Goal: Task Accomplishment & Management: Check status

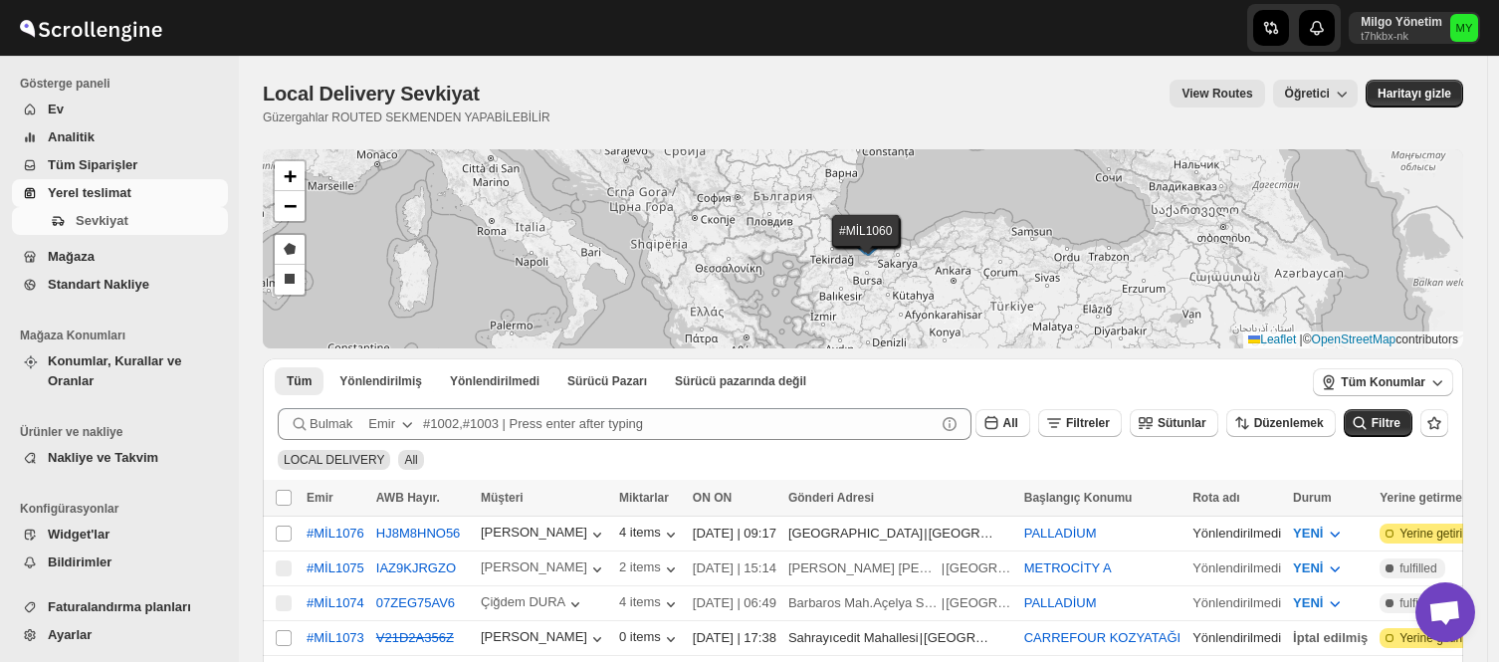
scroll to position [110, 0]
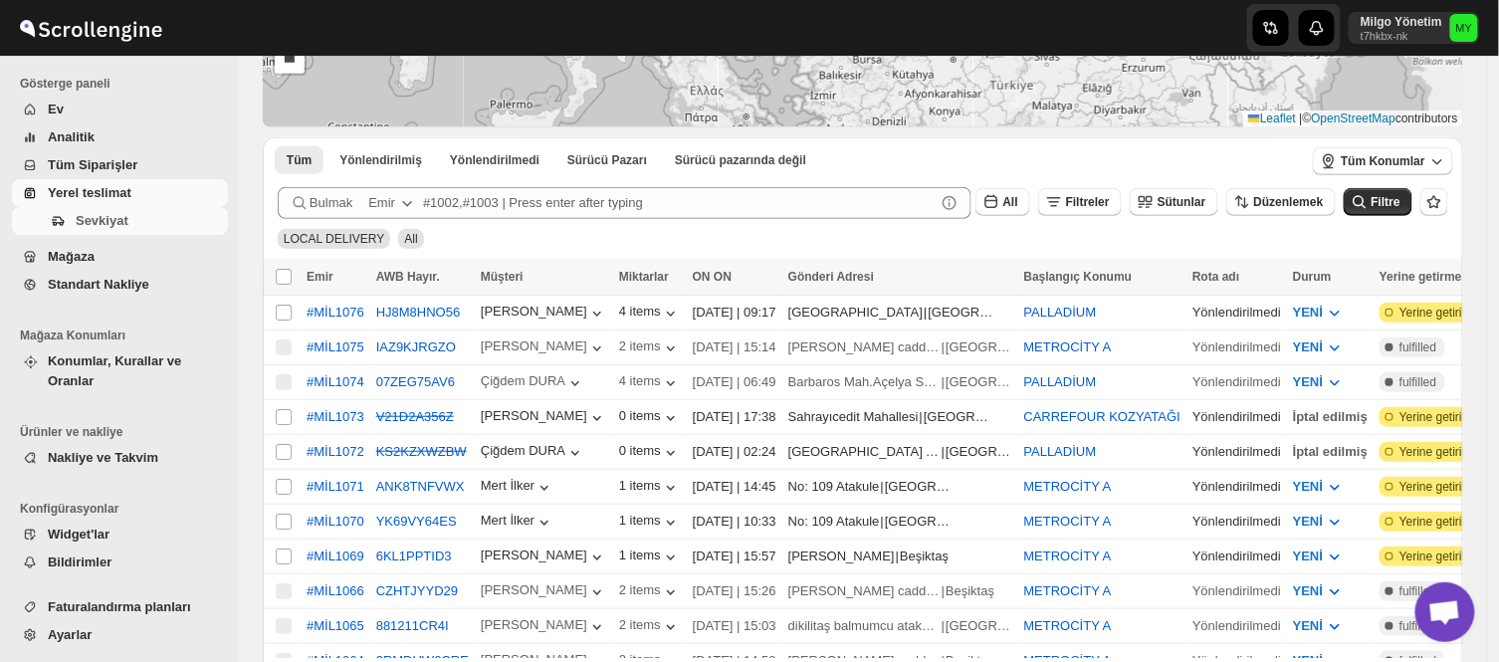
scroll to position [0, 217]
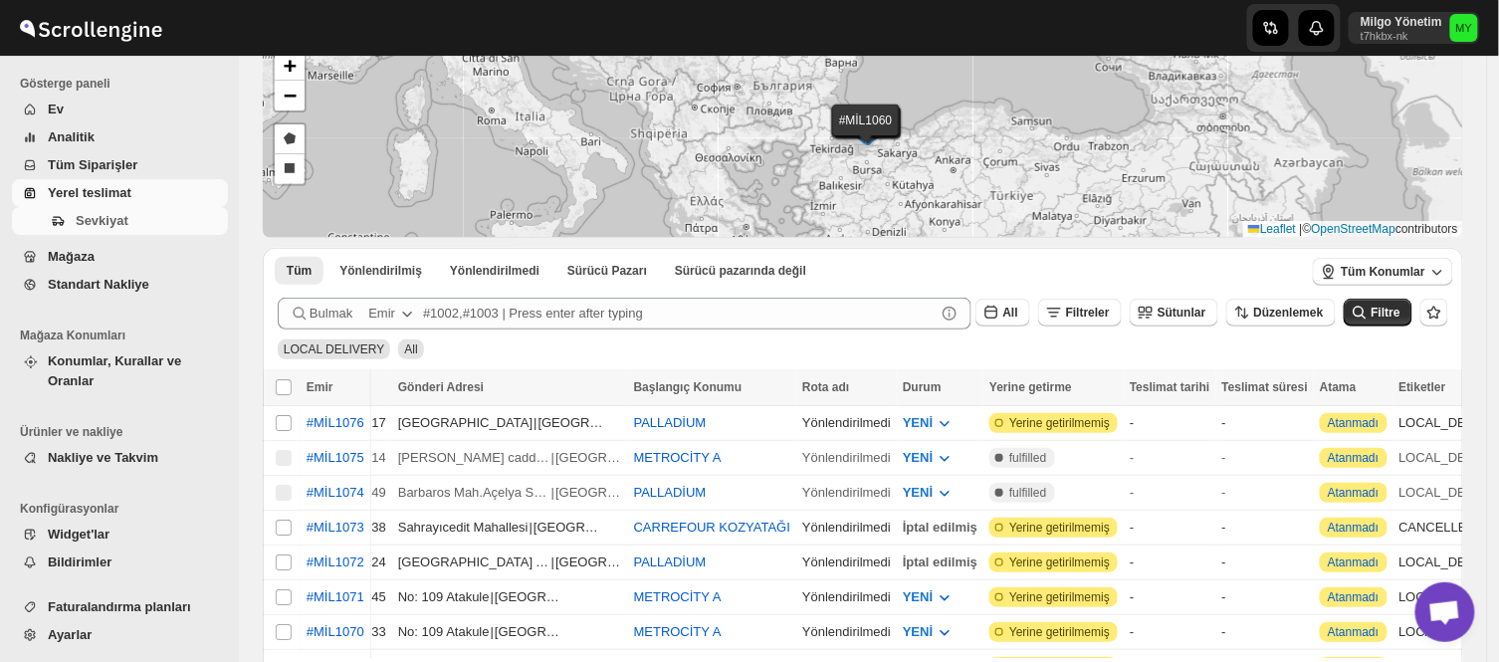
scroll to position [0, 489]
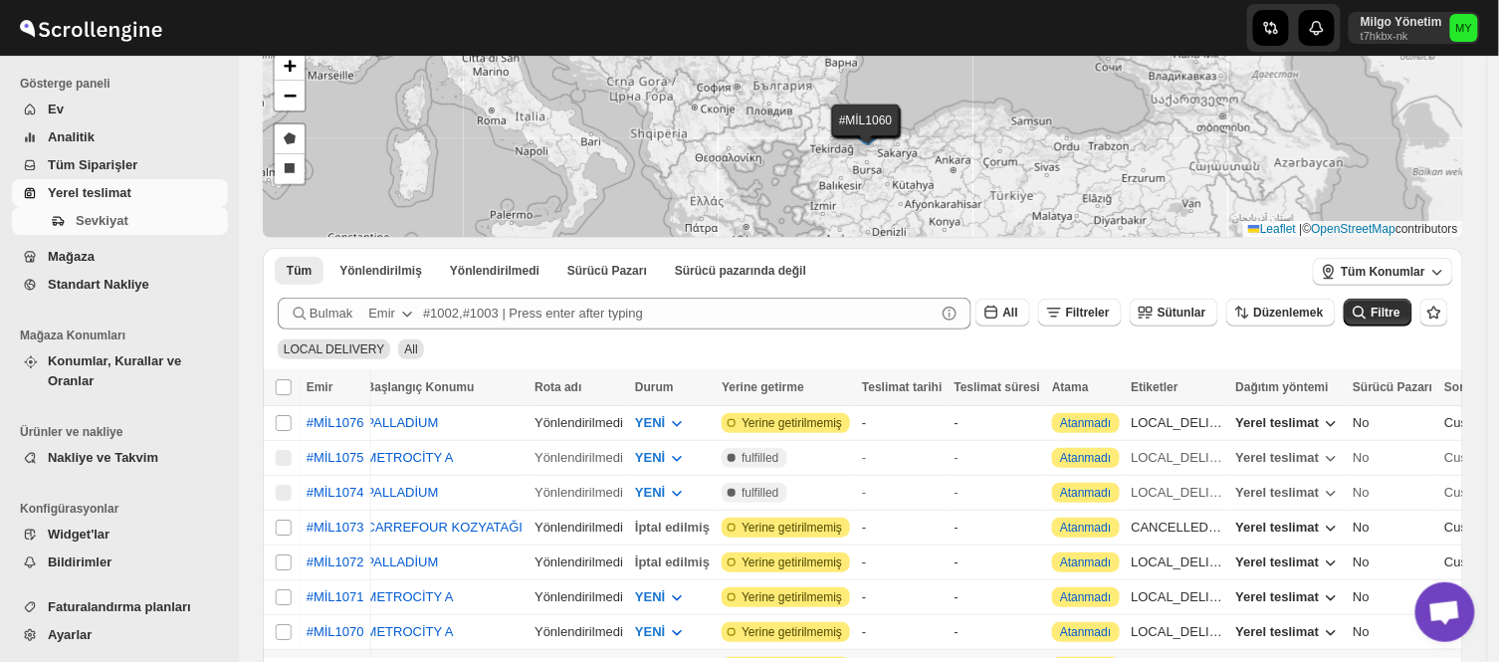
click at [1224, 651] on button "Yerel teslimat" at bounding box center [1288, 667] width 129 height 32
click at [1444, 421] on div "Customer's default" at bounding box center [1497, 423] width 107 height 20
click at [1320, 420] on icon "button" at bounding box center [1330, 423] width 20 height 20
click at [1190, 528] on div "Mağaza" at bounding box center [1178, 530] width 46 height 20
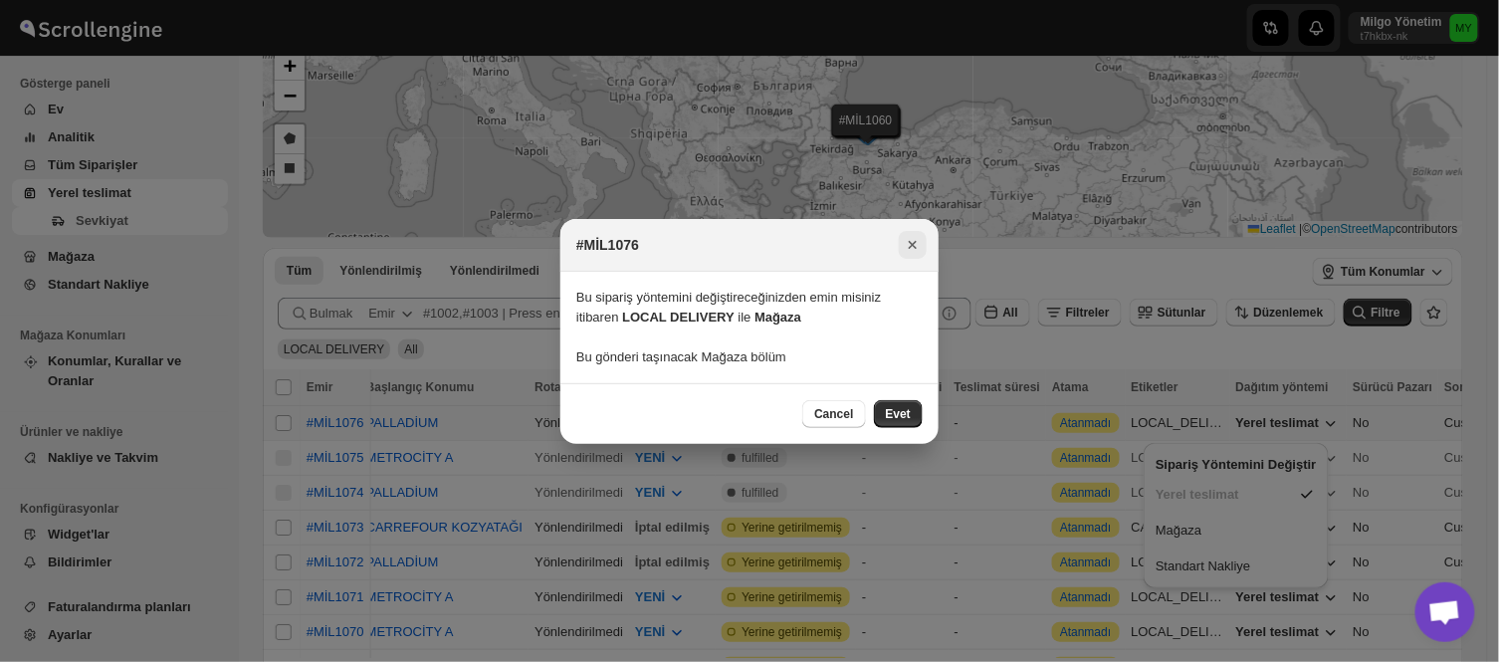
click at [907, 242] on icon "Close" at bounding box center [913, 245] width 20 height 20
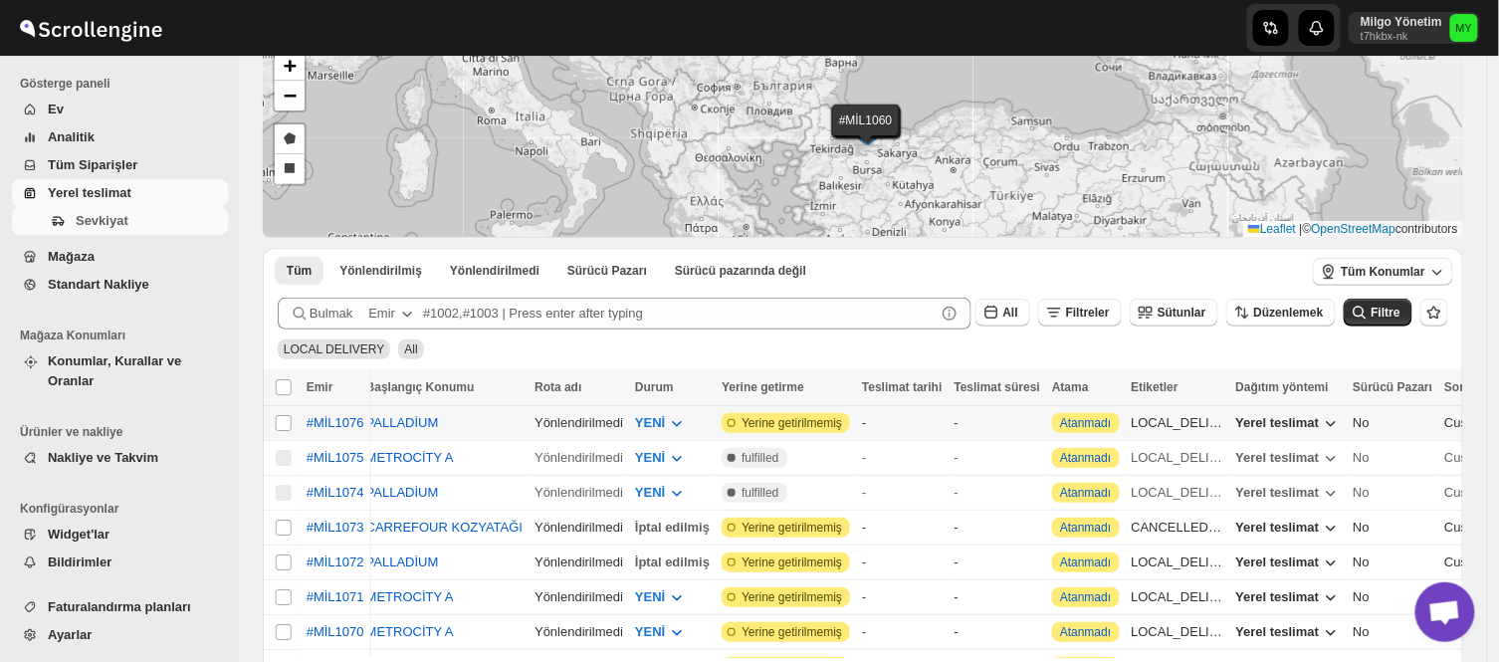
click at [862, 418] on div "-" at bounding box center [902, 423] width 80 height 20
click at [787, 419] on span "Yerine getirilmemiş" at bounding box center [791, 423] width 101 height 16
click at [635, 424] on span "YENİ" at bounding box center [650, 422] width 30 height 15
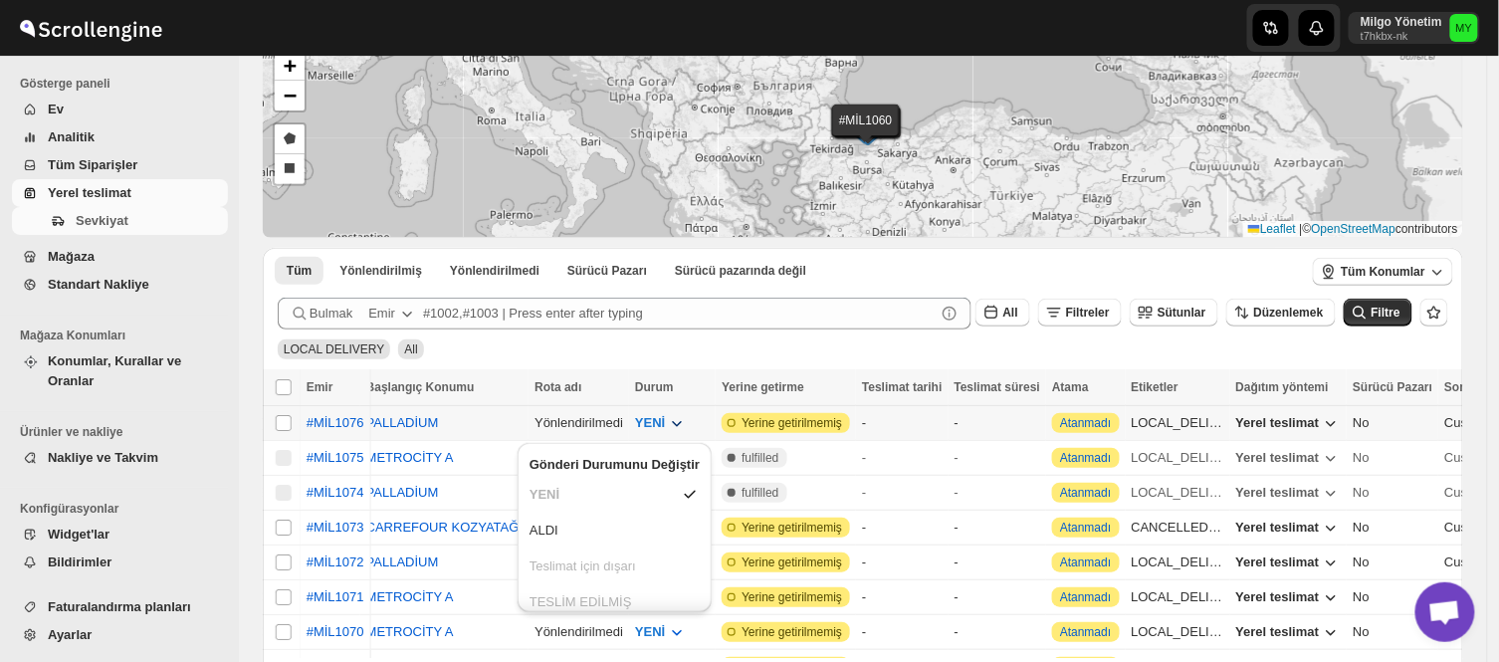
click at [541, 511] on ul "YENİ ALDI Teslimat için dışarı TESLİM EDİLMİŞ İptal edilmiş" at bounding box center [614, 566] width 182 height 175
click at [545, 540] on button "ALDI" at bounding box center [614, 530] width 182 height 32
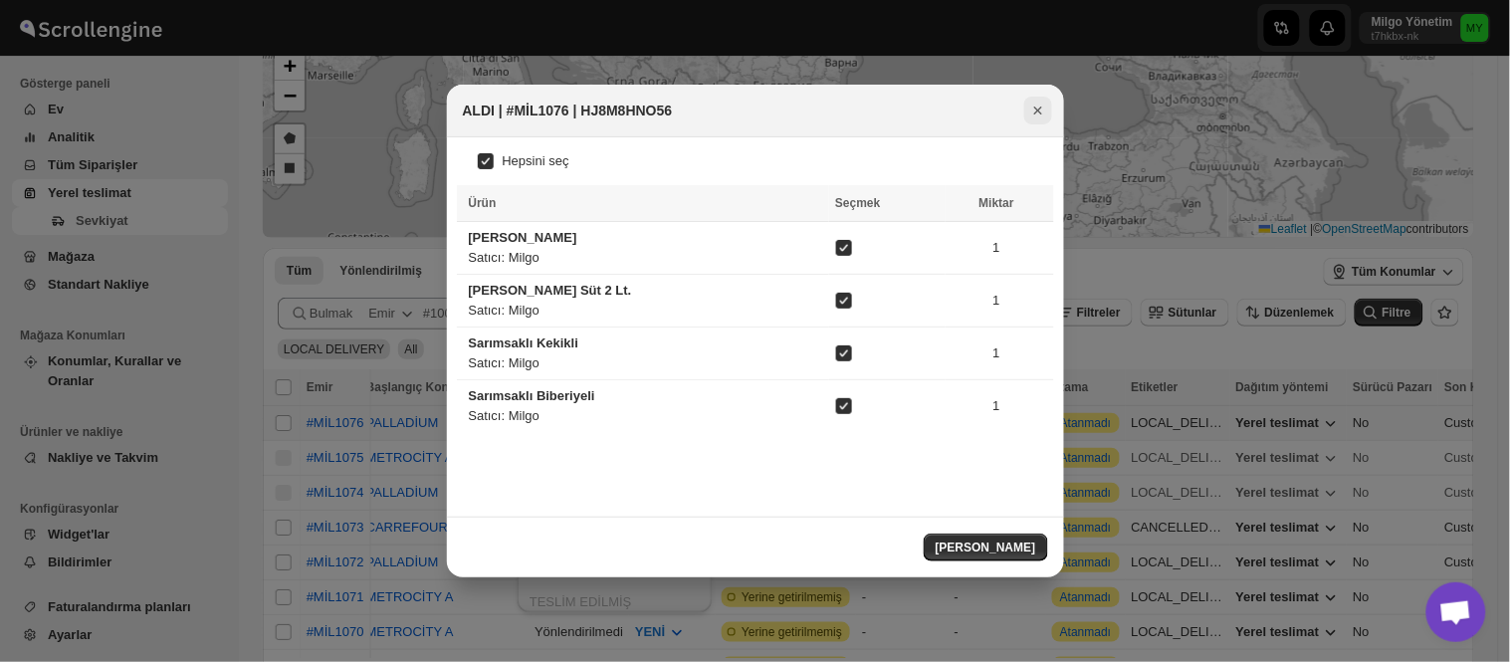
click at [1046, 109] on icon "Close" at bounding box center [1038, 111] width 20 height 20
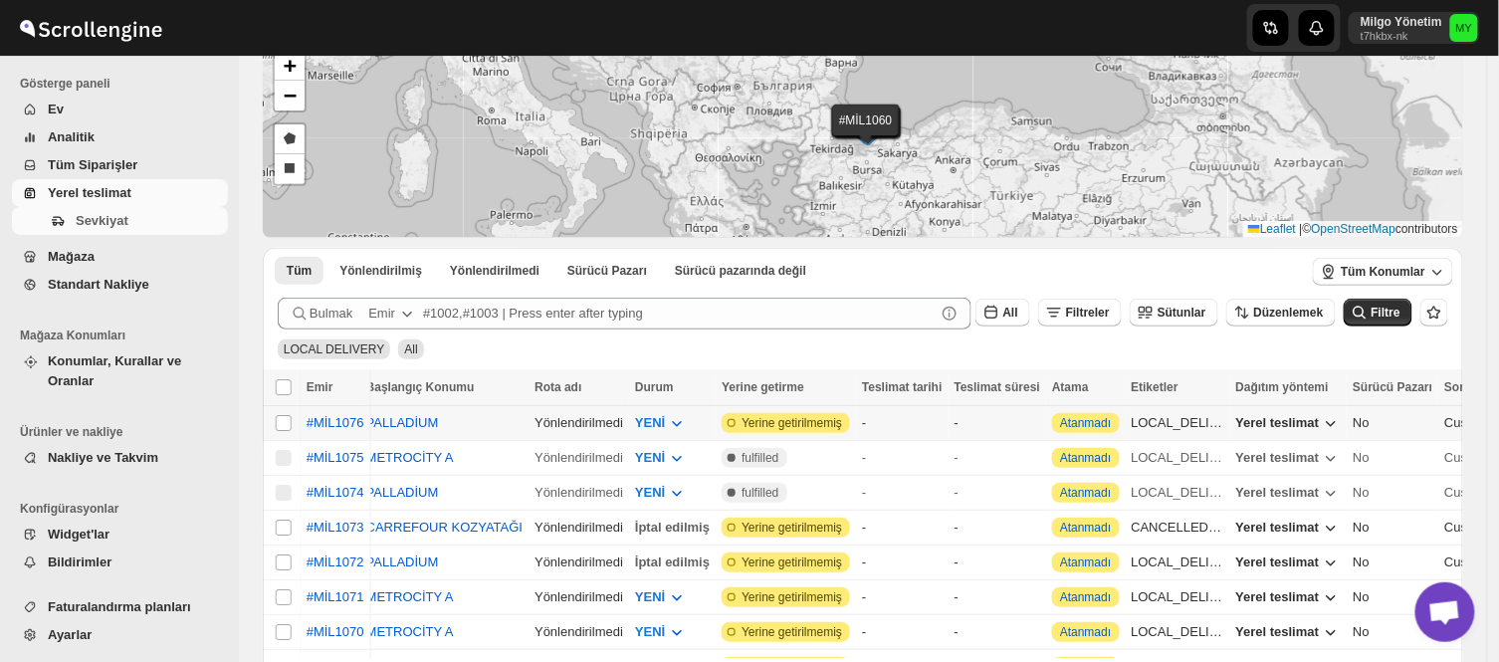
click at [747, 416] on span "Yerine getirilmemiş" at bounding box center [791, 423] width 101 height 16
click at [635, 421] on span "YENİ" at bounding box center [650, 422] width 30 height 15
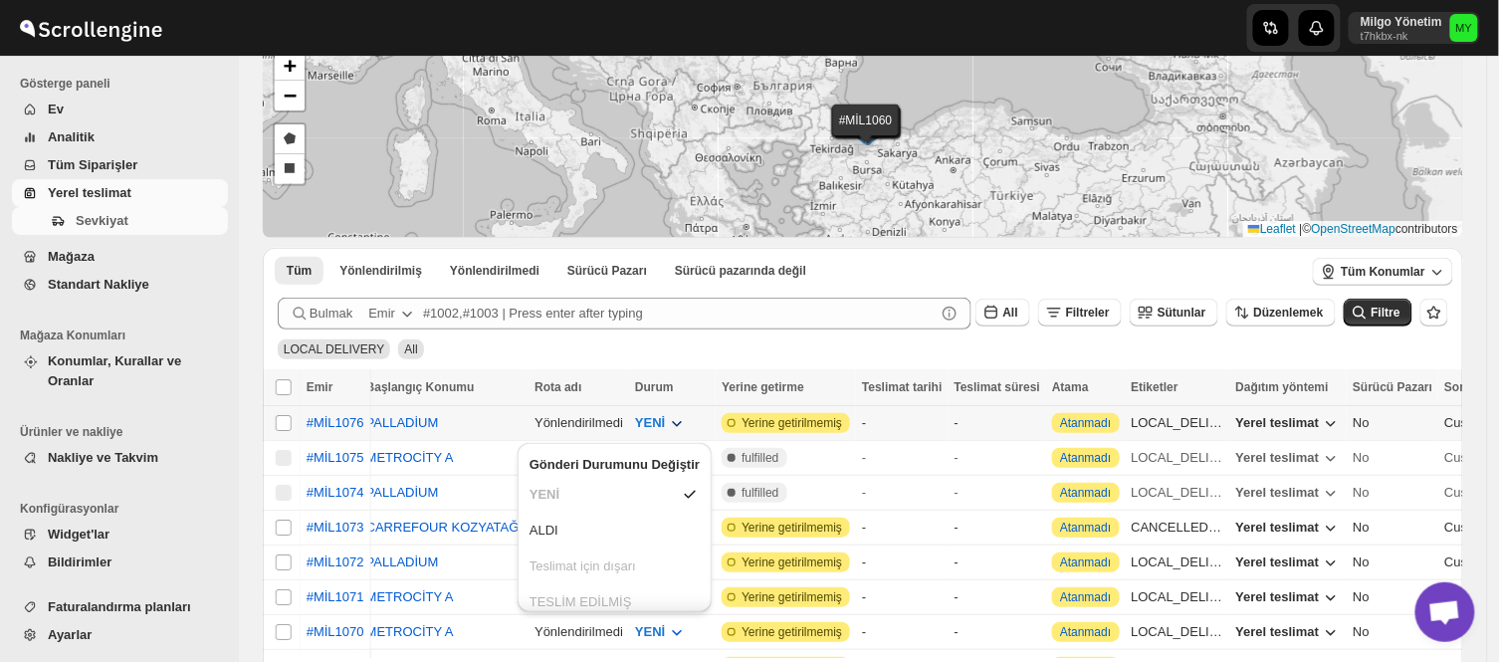
click at [667, 415] on icon "button" at bounding box center [677, 423] width 20 height 20
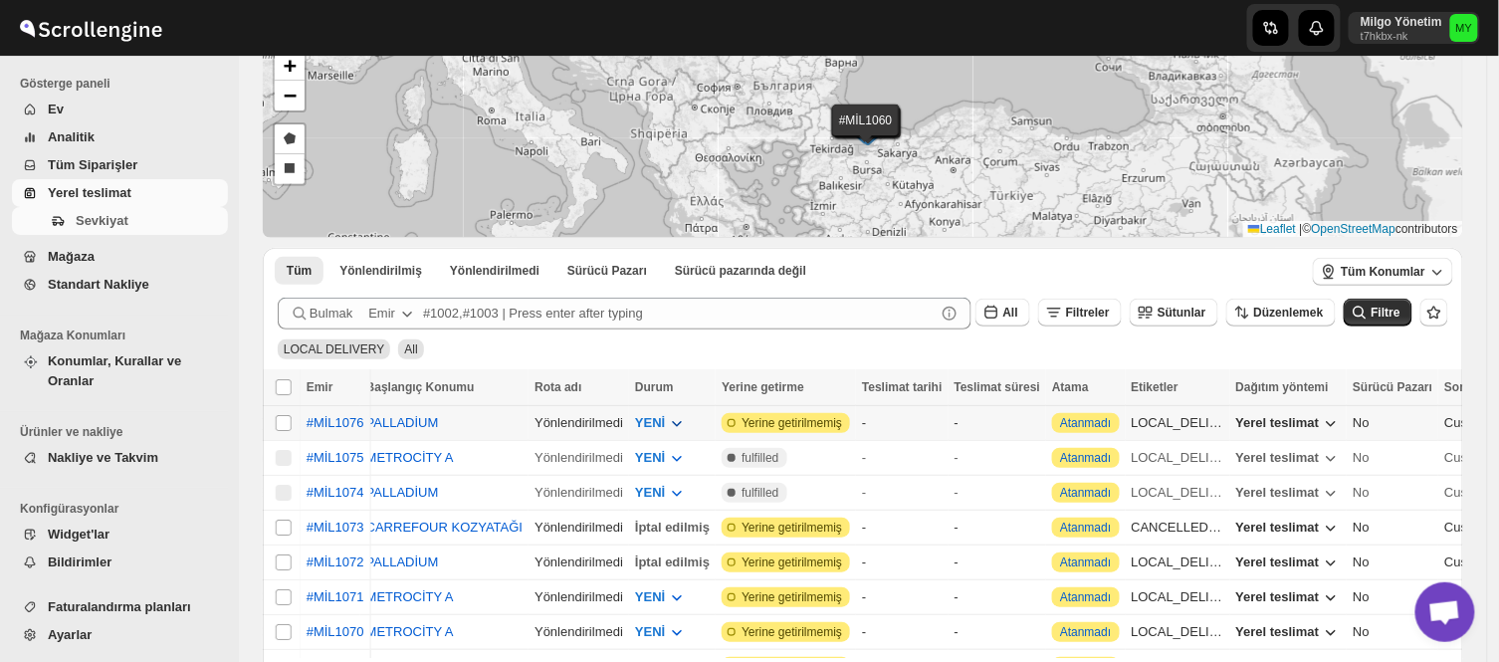
click at [667, 420] on icon "button" at bounding box center [677, 423] width 20 height 20
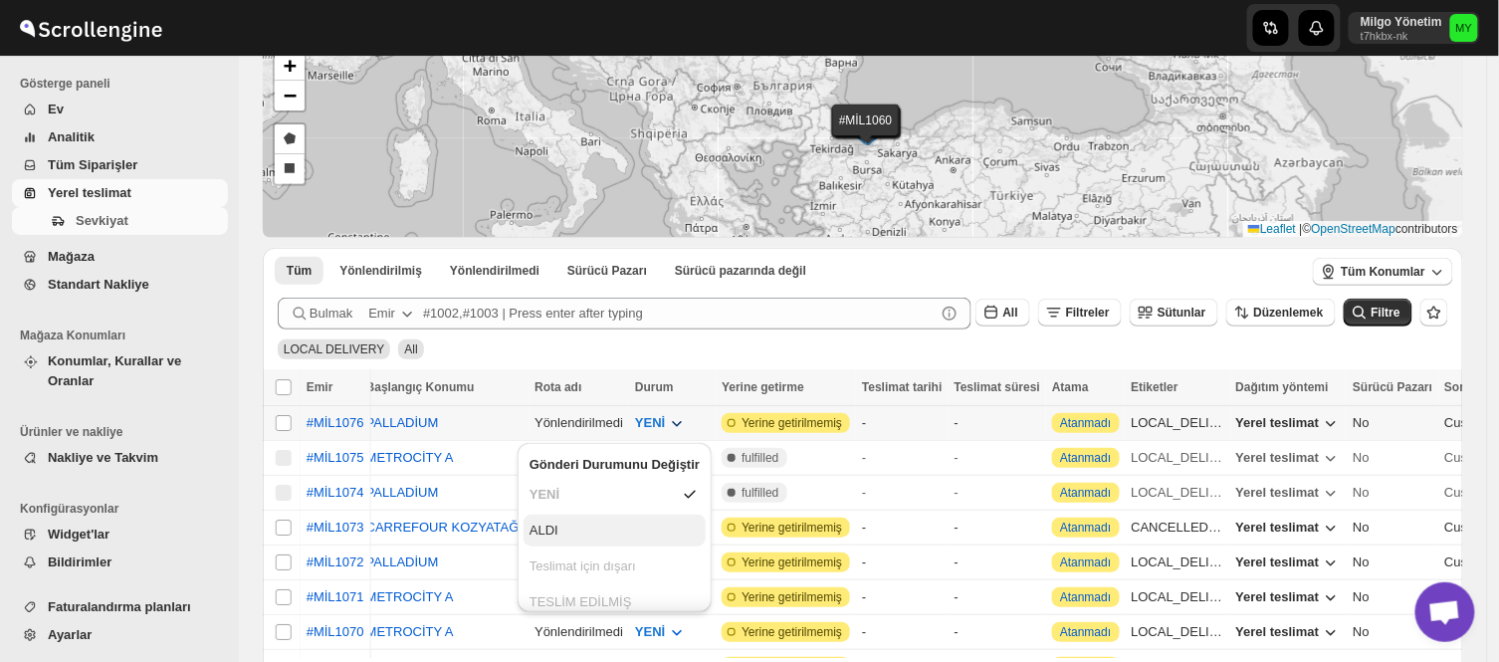
click at [555, 529] on div "ALDI" at bounding box center [543, 530] width 29 height 20
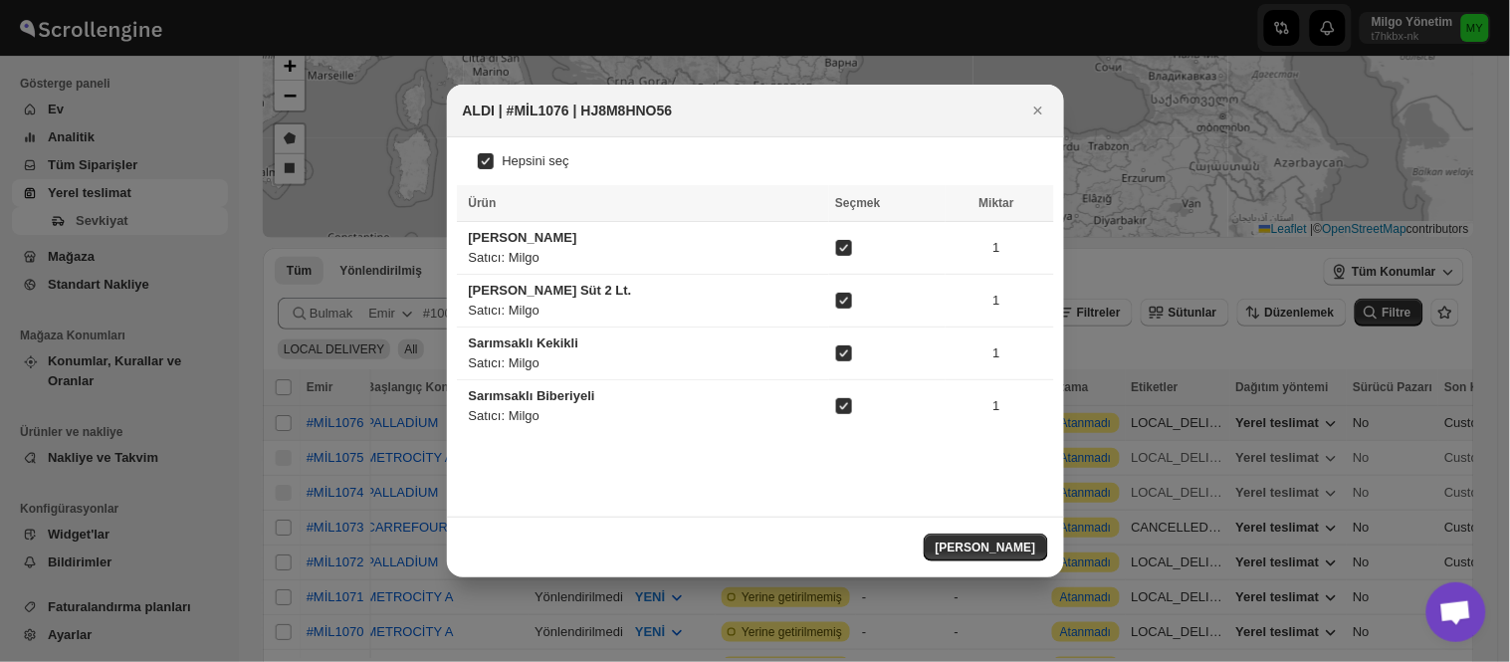
click at [1318, 356] on div at bounding box center [755, 331] width 1510 height 662
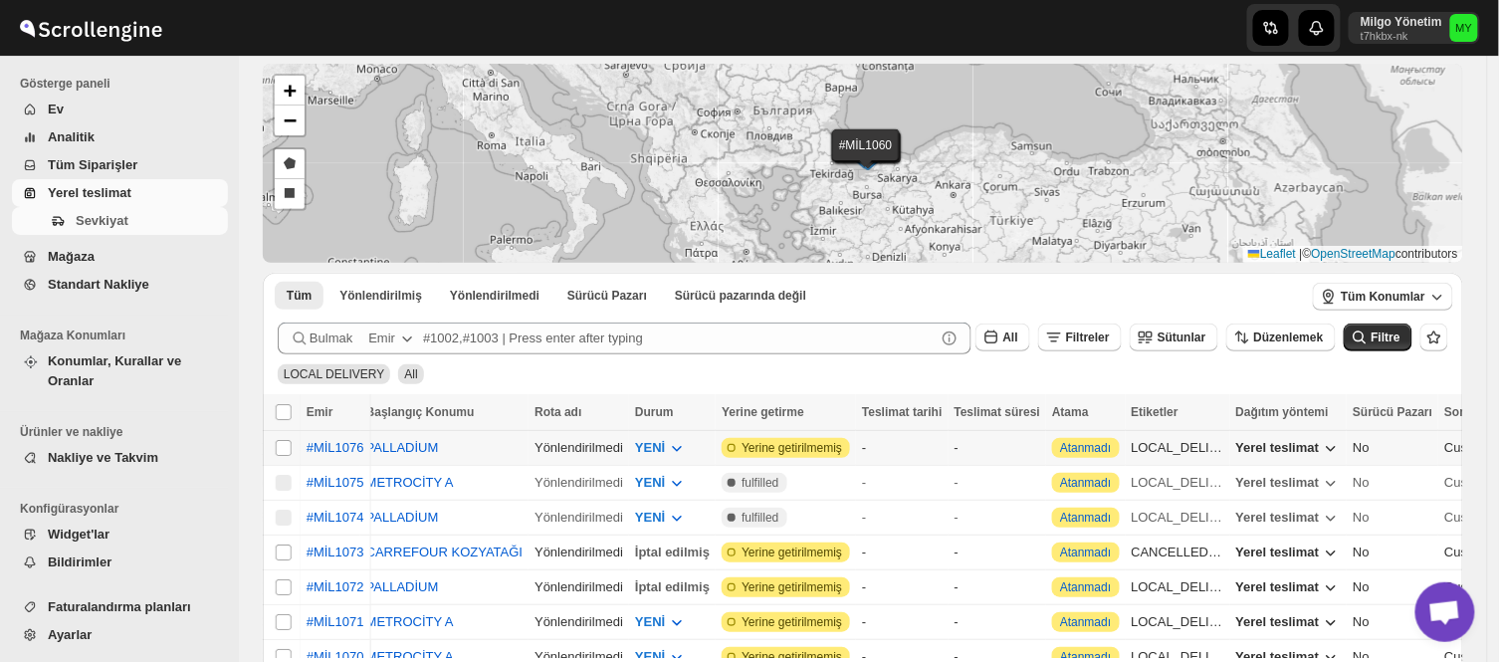
scroll to position [110, 0]
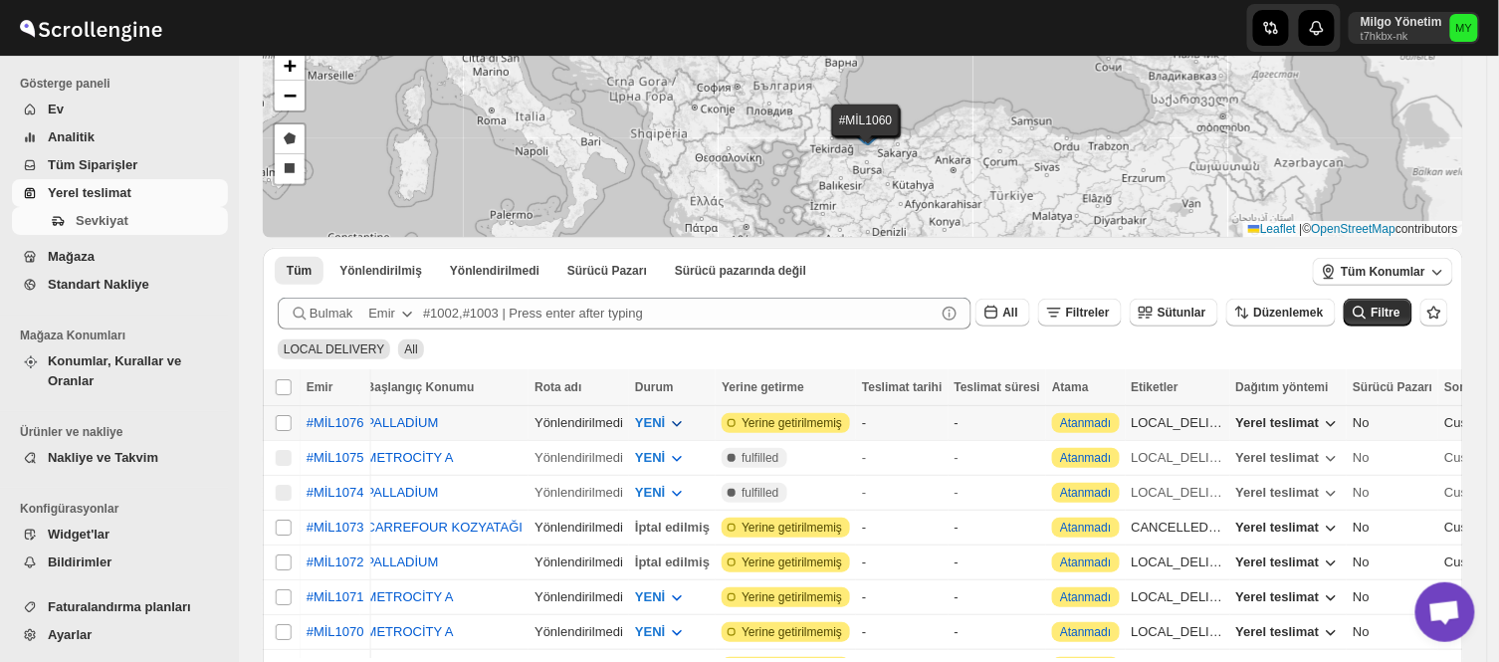
click at [667, 428] on icon "button" at bounding box center [677, 423] width 20 height 20
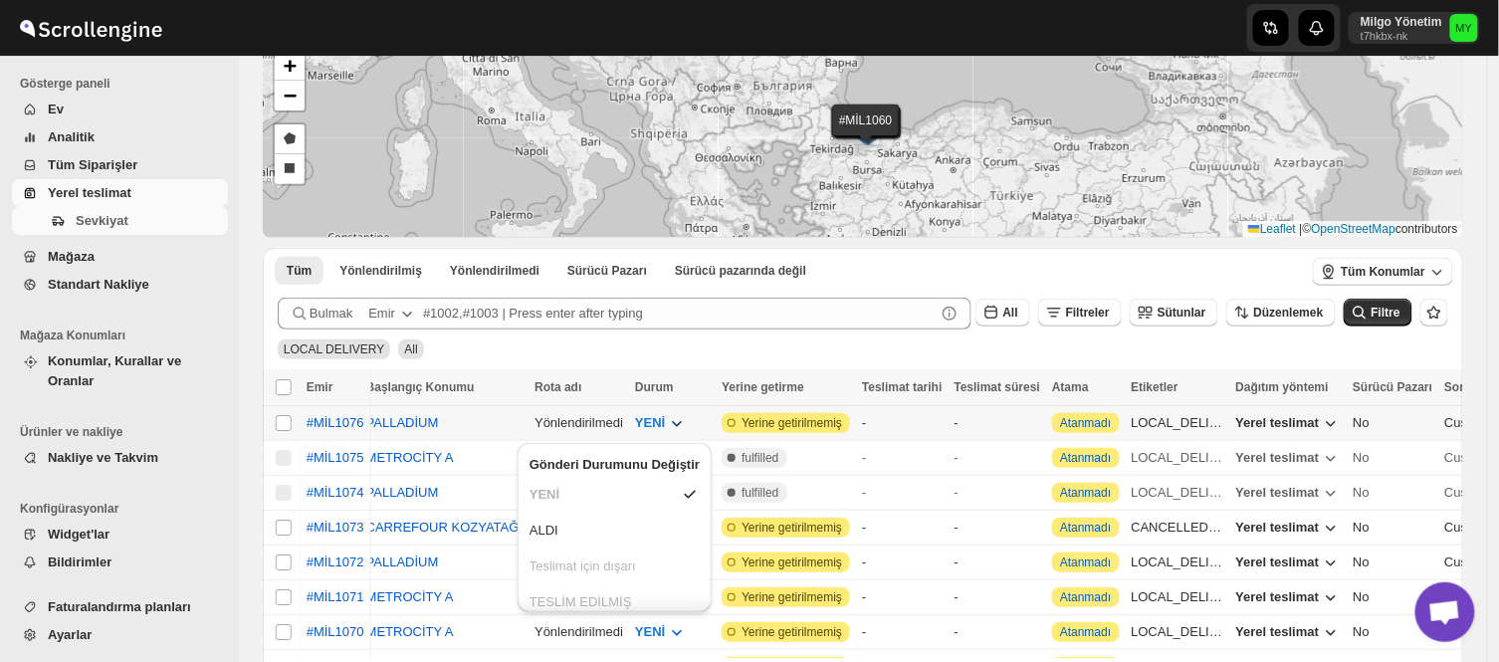
click at [648, 420] on button "YENİ" at bounding box center [661, 423] width 76 height 32
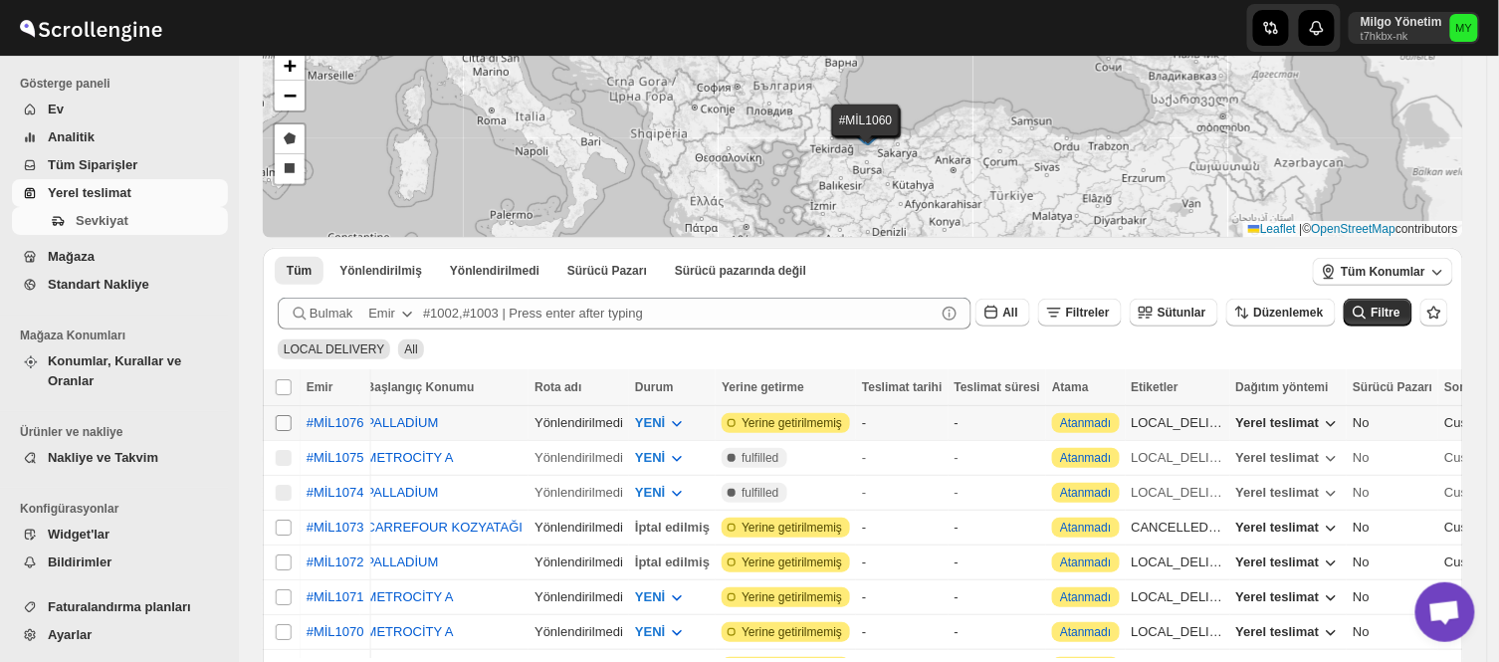
click at [291, 421] on input "Select shipment" at bounding box center [284, 423] width 16 height 16
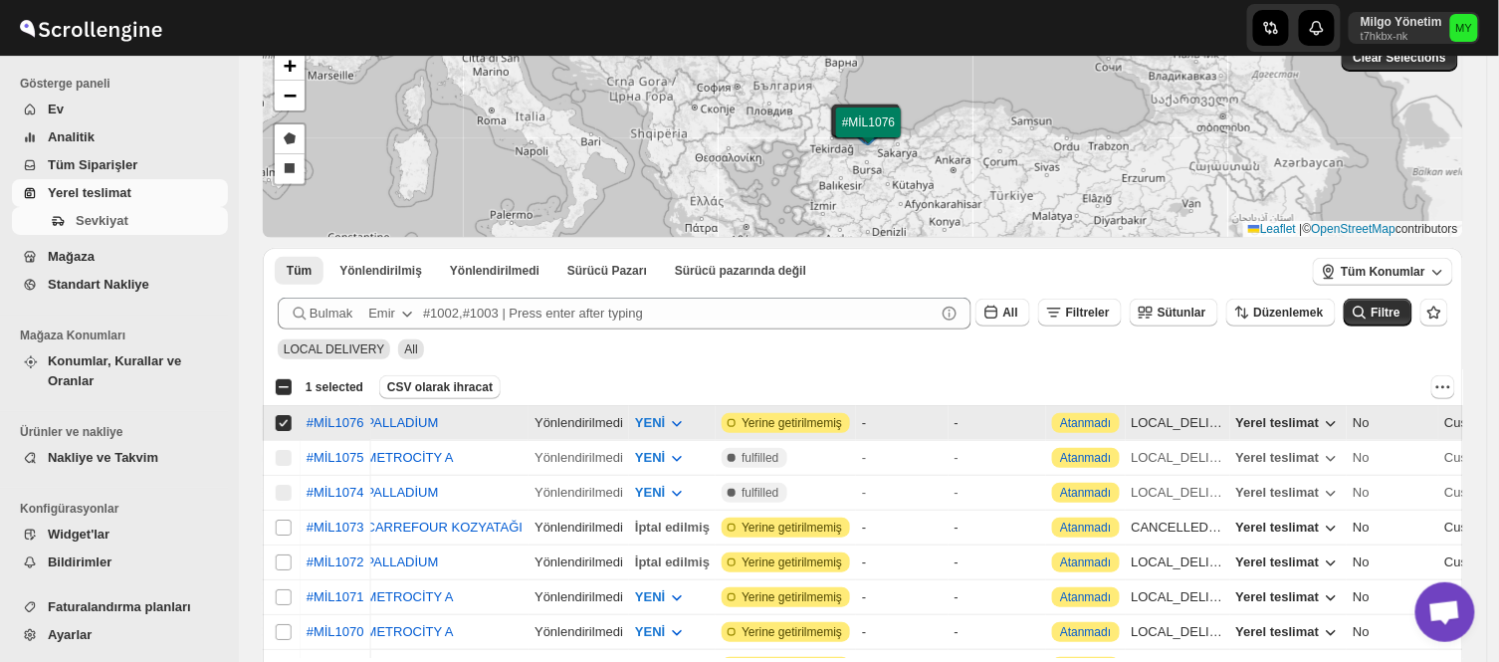
click at [281, 421] on input "Select shipment" at bounding box center [284, 423] width 16 height 16
checkbox input "false"
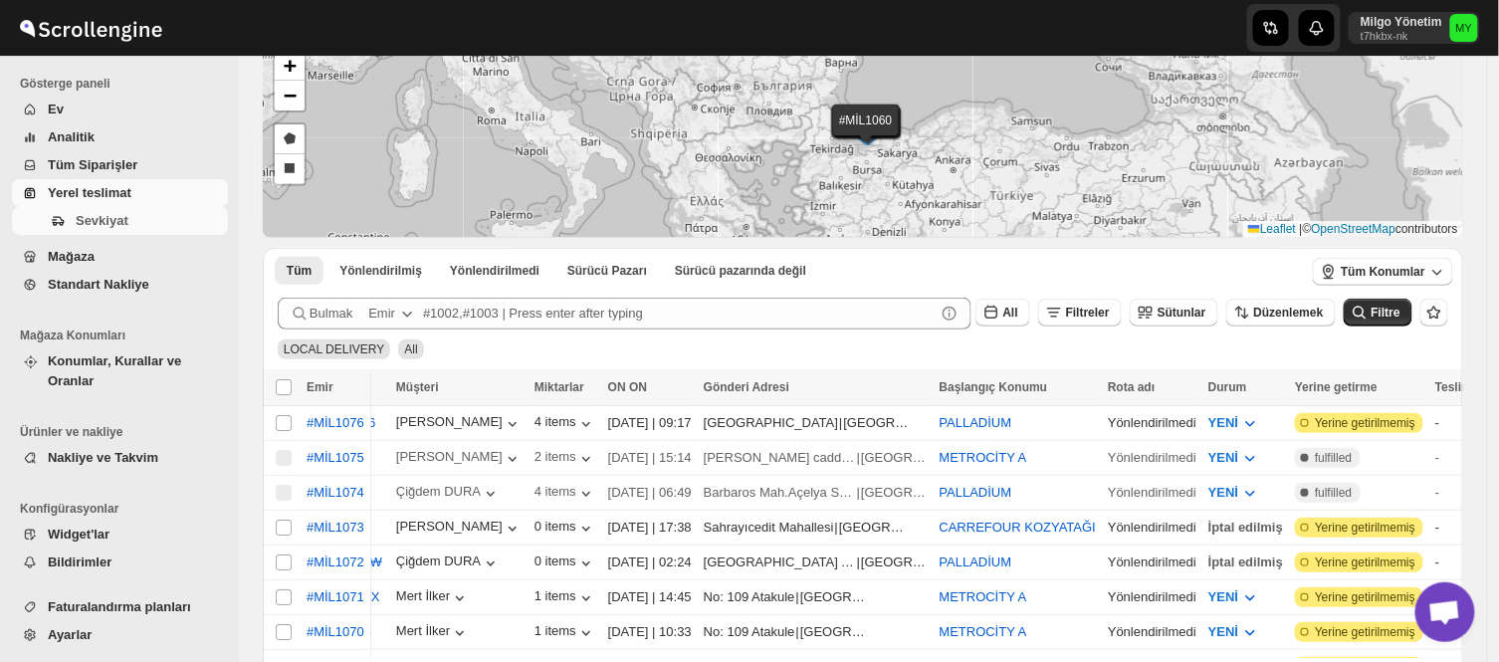
scroll to position [0, 111]
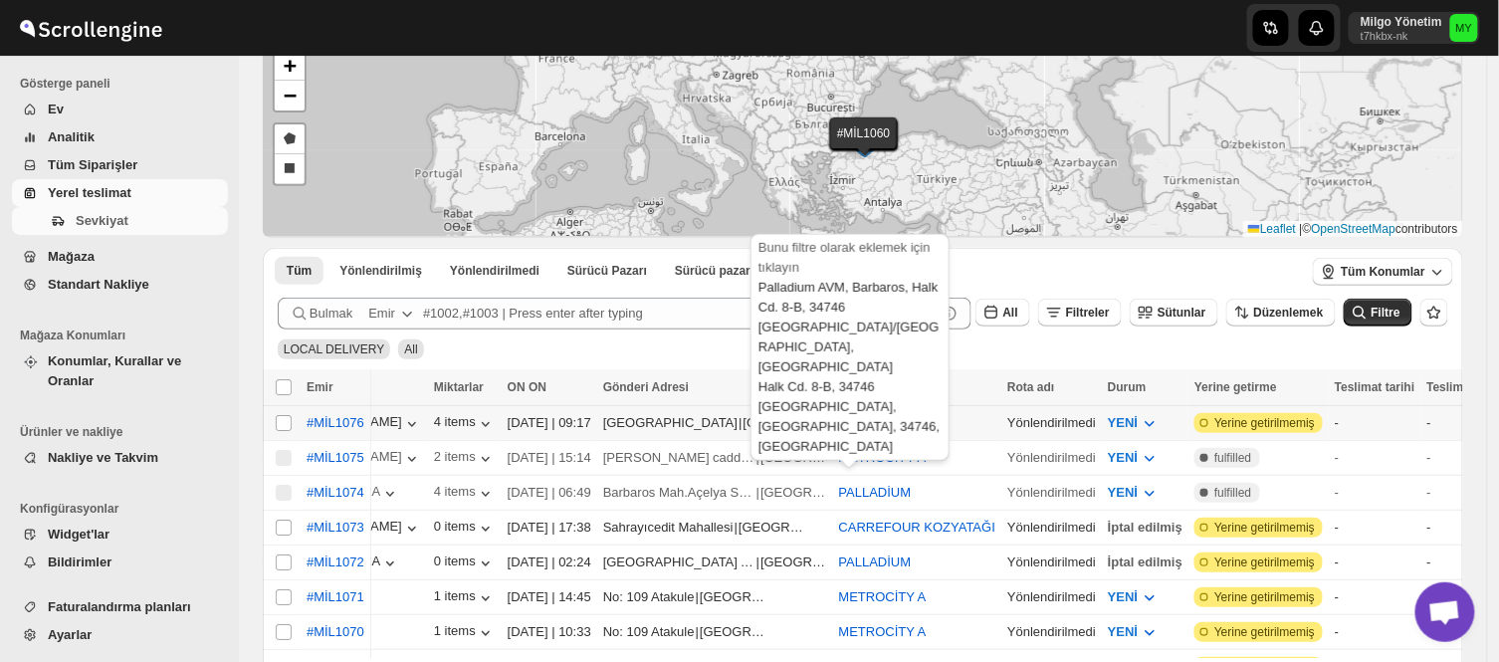
click at [878, 420] on button "PALLADİUM" at bounding box center [875, 422] width 73 height 15
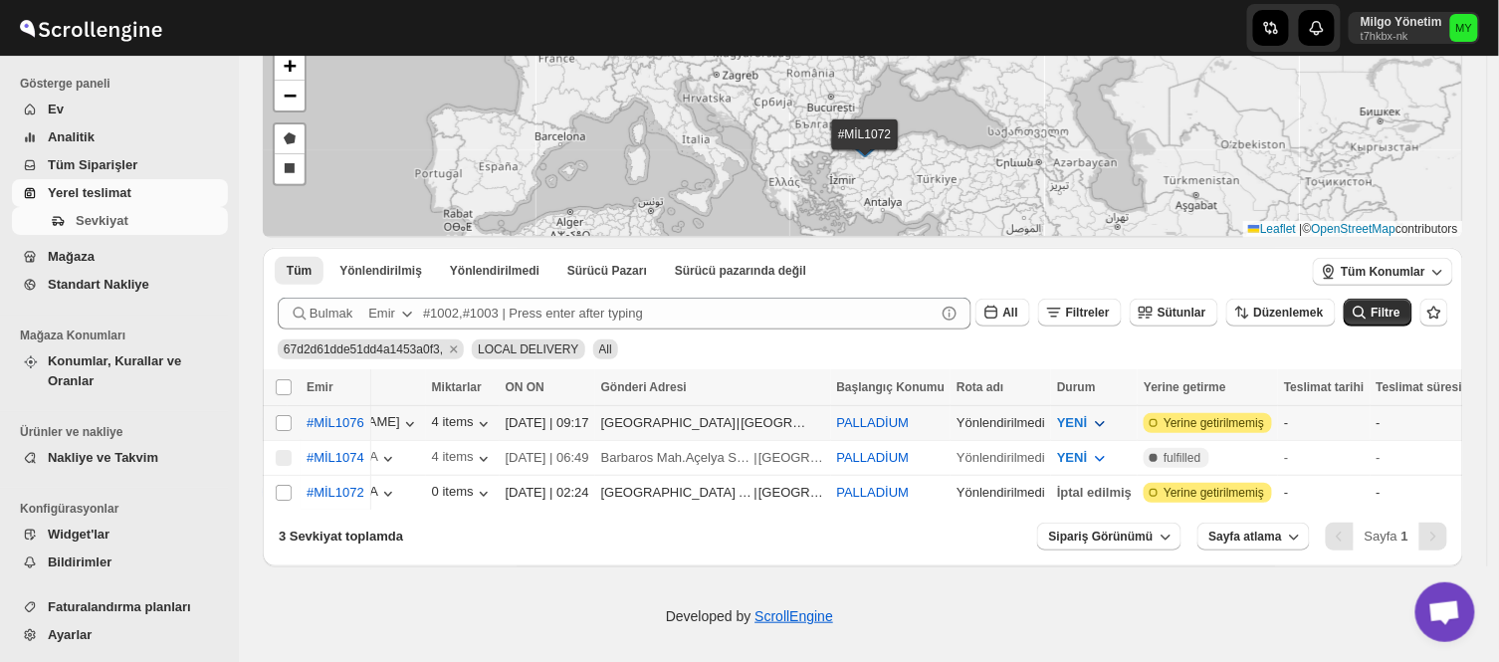
click at [1090, 415] on icon "button" at bounding box center [1100, 423] width 20 height 20
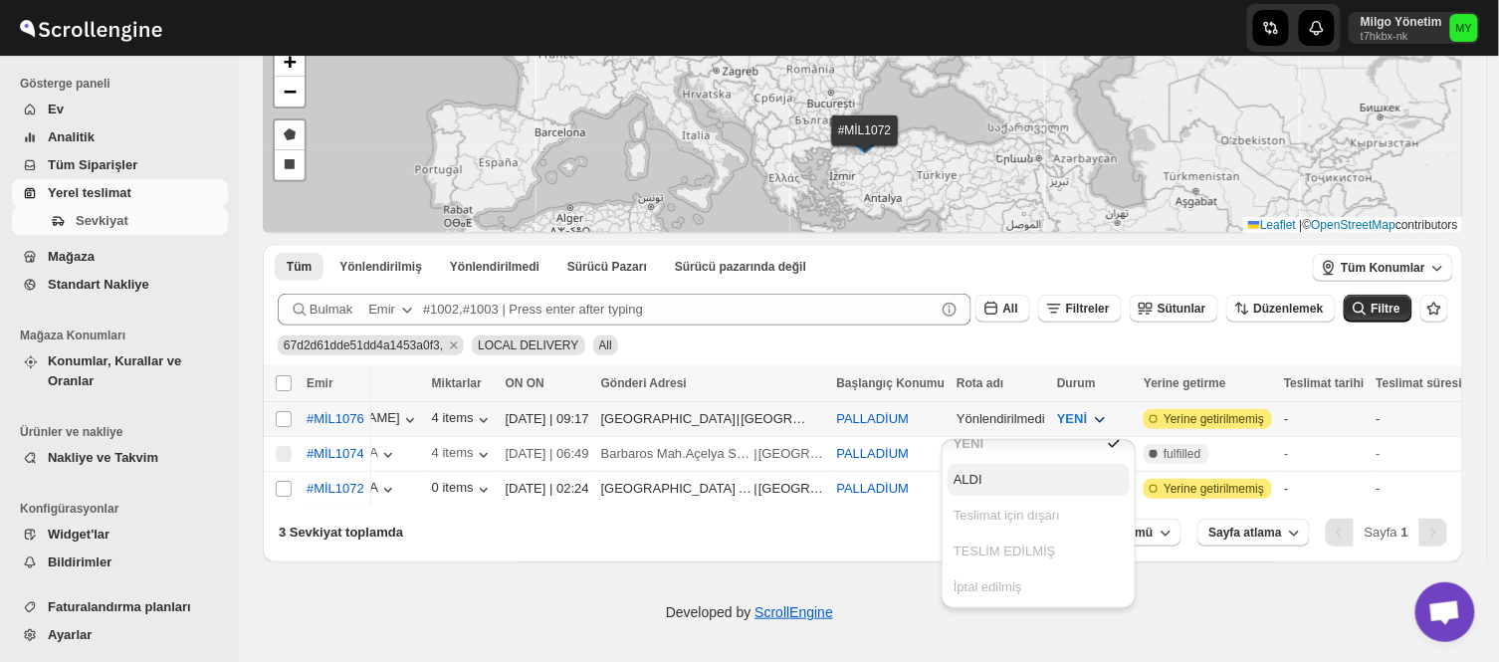
click at [1011, 470] on button "ALDI" at bounding box center [1038, 480] width 182 height 32
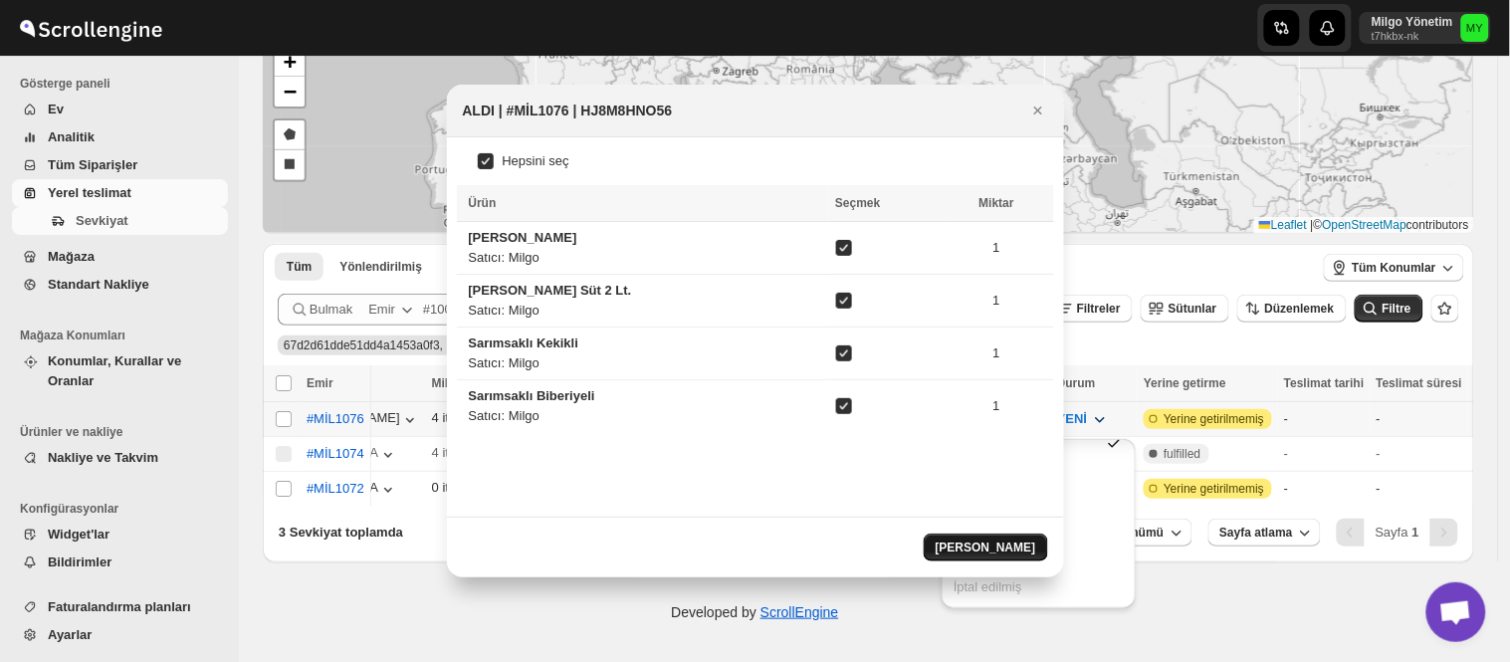
click at [993, 543] on span "Seçili Seçin" at bounding box center [985, 547] width 101 height 16
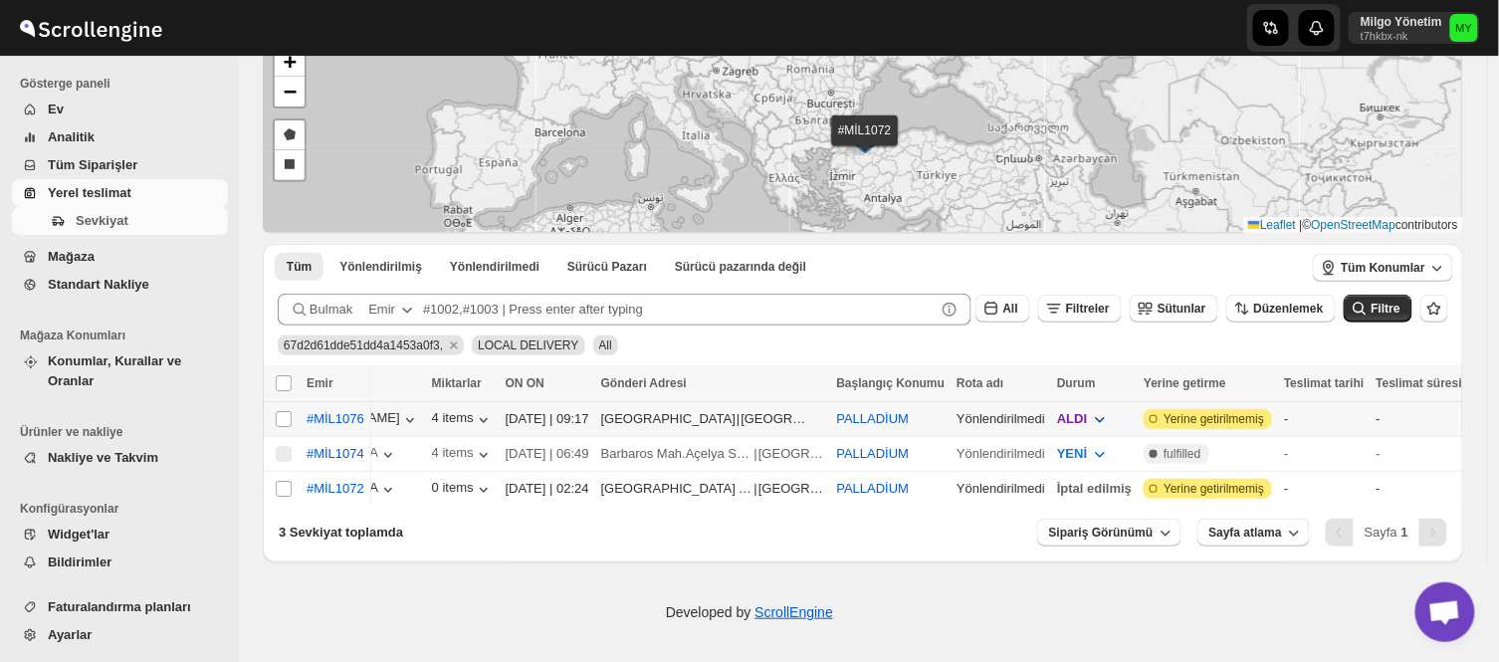
click at [1090, 409] on icon "button" at bounding box center [1100, 419] width 20 height 20
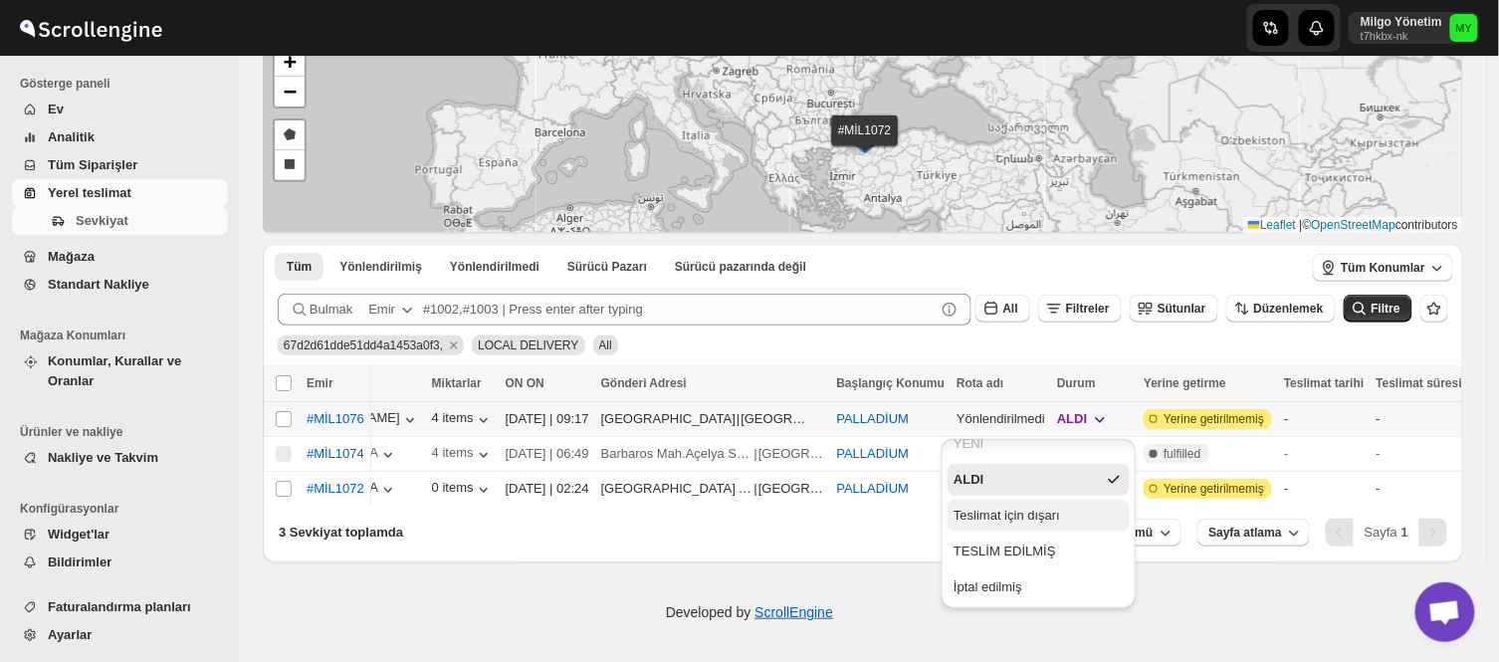
click at [1041, 510] on div "Teslimat için dışarı" at bounding box center [1006, 515] width 106 height 20
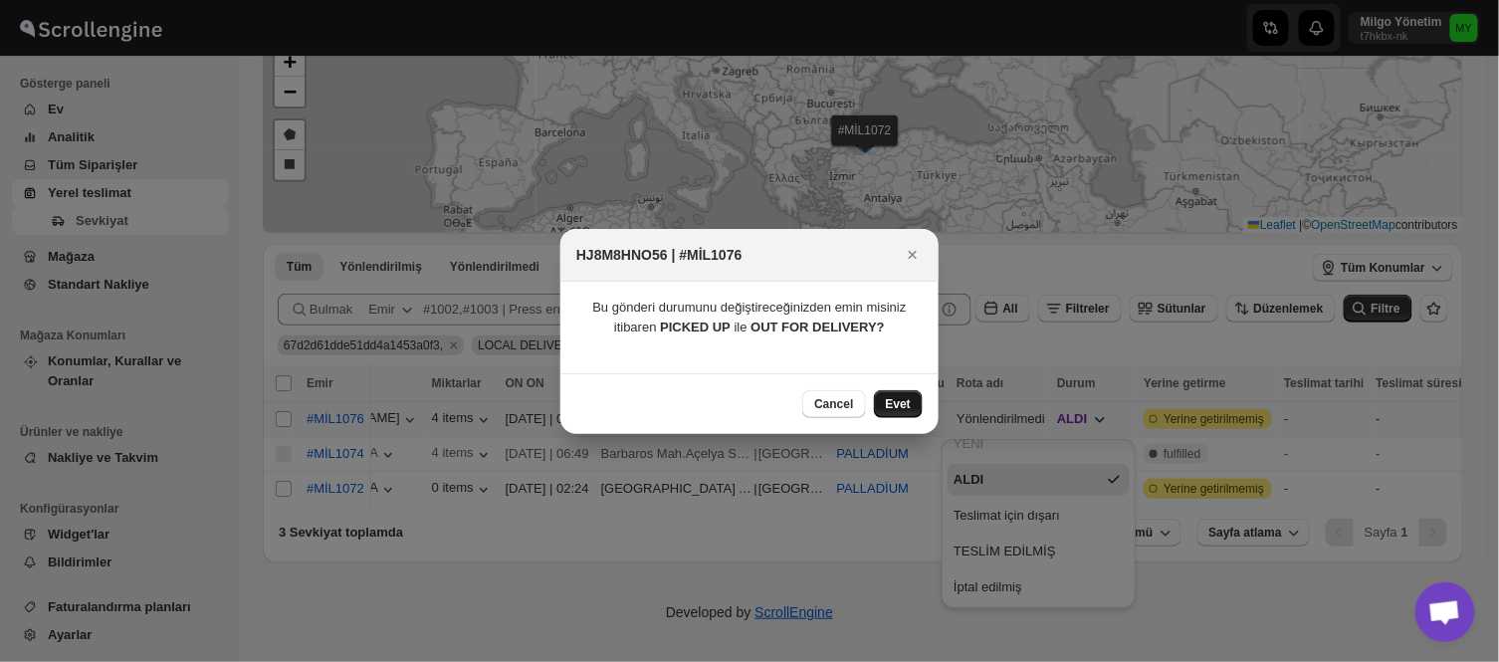
click at [901, 399] on span "Evet" at bounding box center [898, 404] width 25 height 16
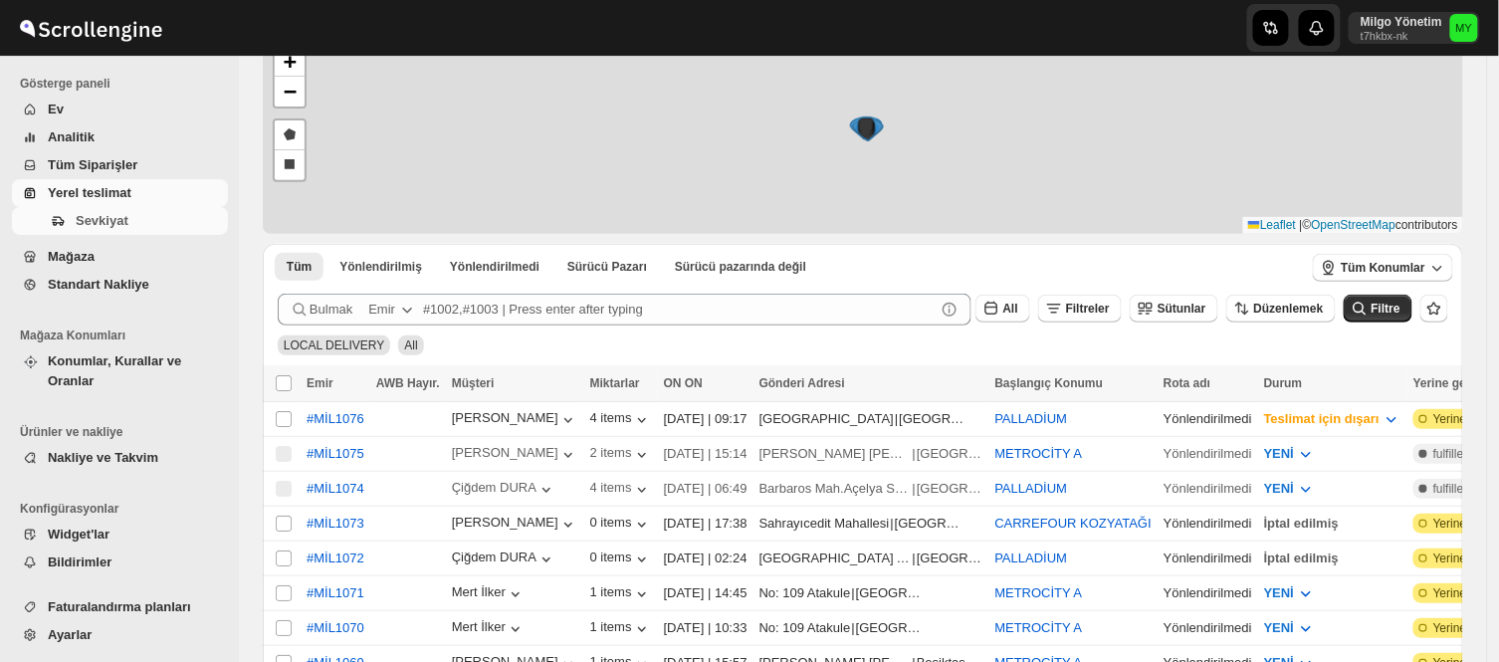
scroll to position [119, 0]
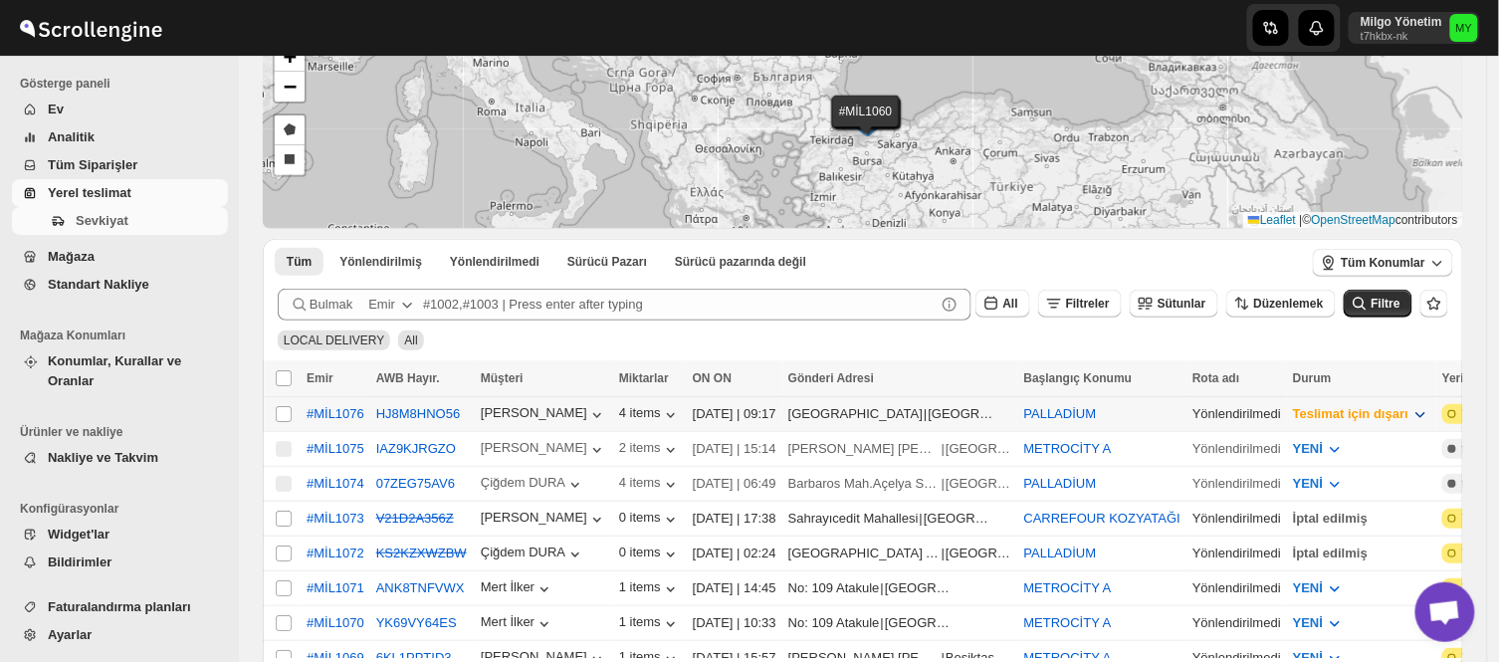
click at [1410, 405] on icon "button" at bounding box center [1420, 414] width 20 height 20
click at [1305, 409] on span "Teslimat için dışarı" at bounding box center [1350, 413] width 115 height 15
click at [1165, 333] on div "LOCAL DELIVERY All" at bounding box center [859, 331] width 1178 height 38
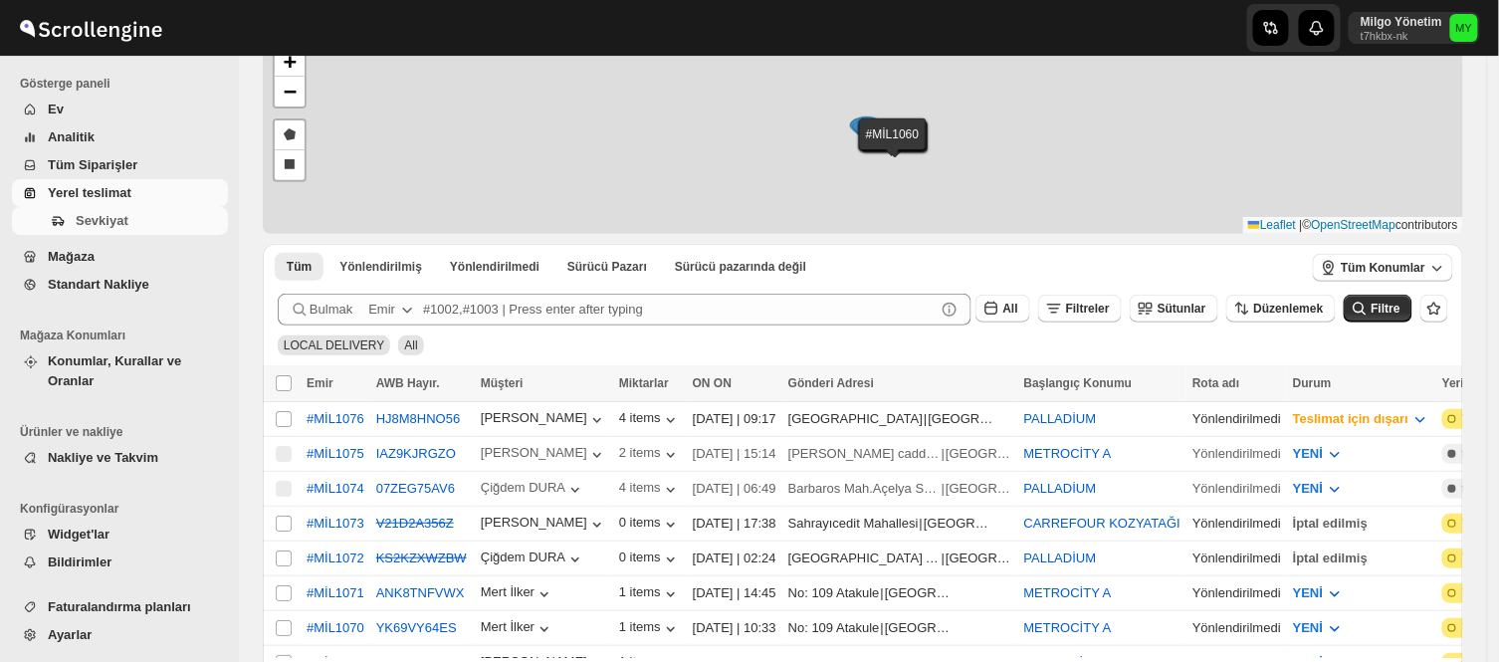
scroll to position [119, 0]
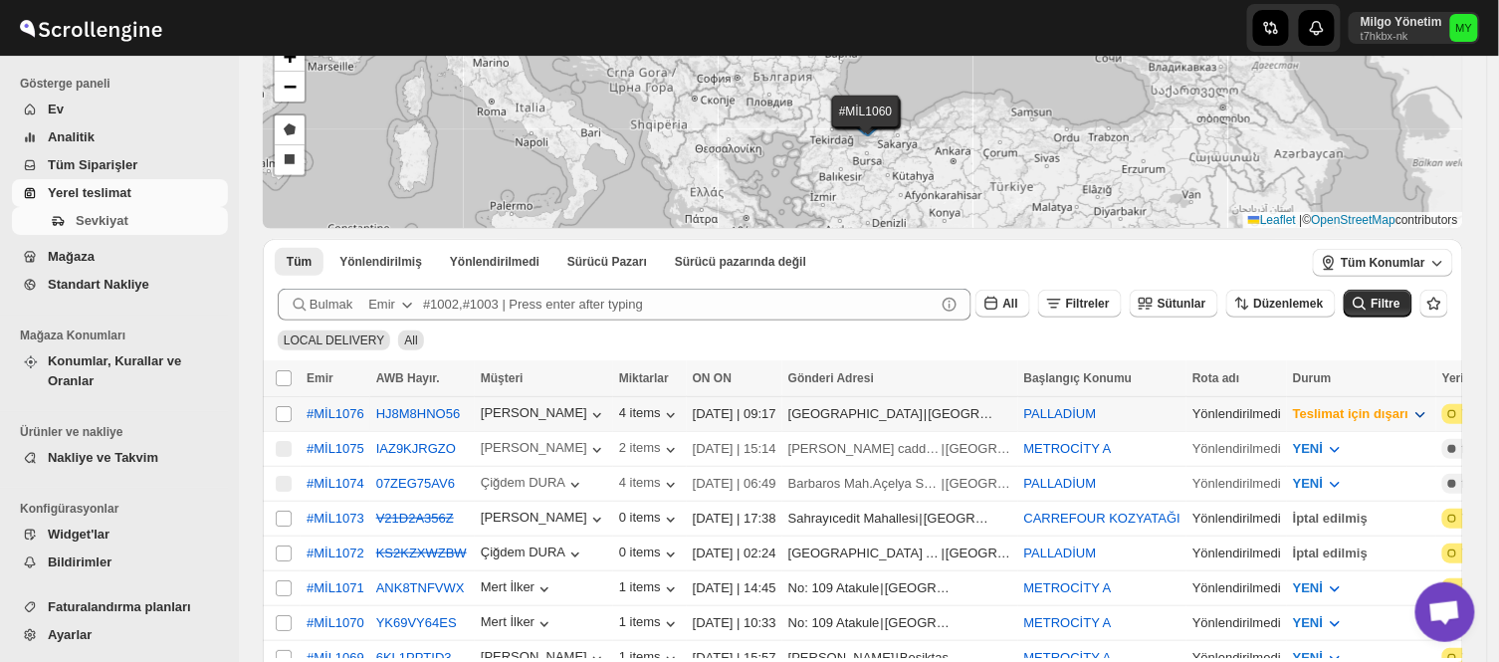
click at [1329, 409] on span "Teslimat için dışarı" at bounding box center [1350, 413] width 115 height 15
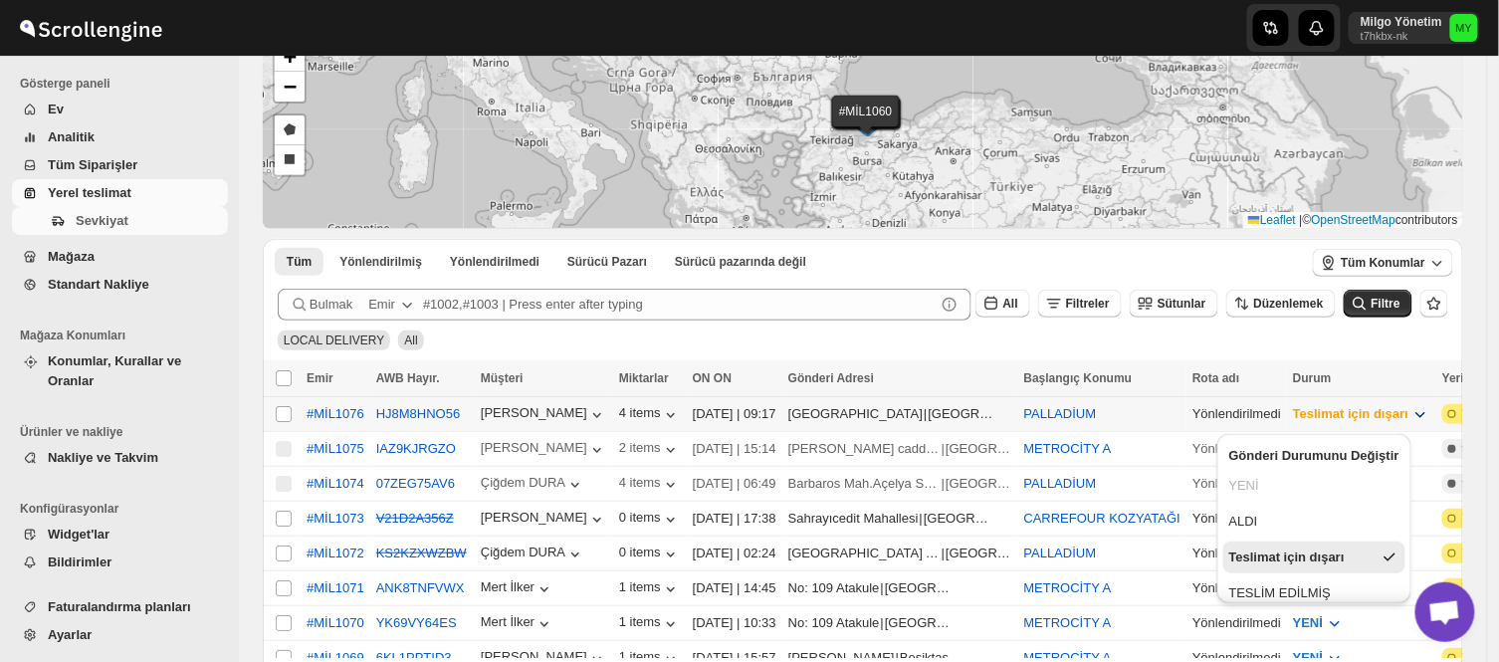
click at [1304, 459] on h2 "Gönderi Durumunu Değiştir" at bounding box center [1314, 456] width 170 height 20
click at [1323, 453] on h2 "Gönderi Durumunu Değiştir" at bounding box center [1314, 456] width 170 height 20
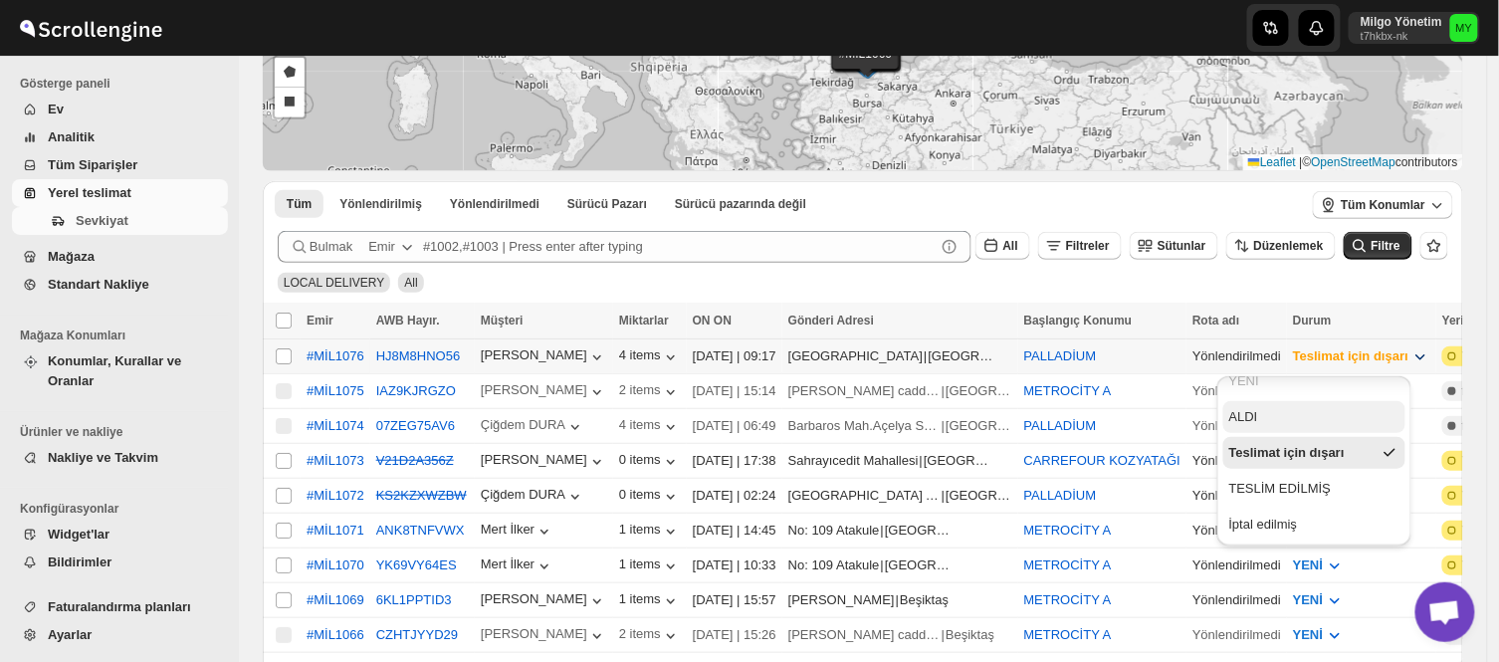
scroll to position [230, 0]
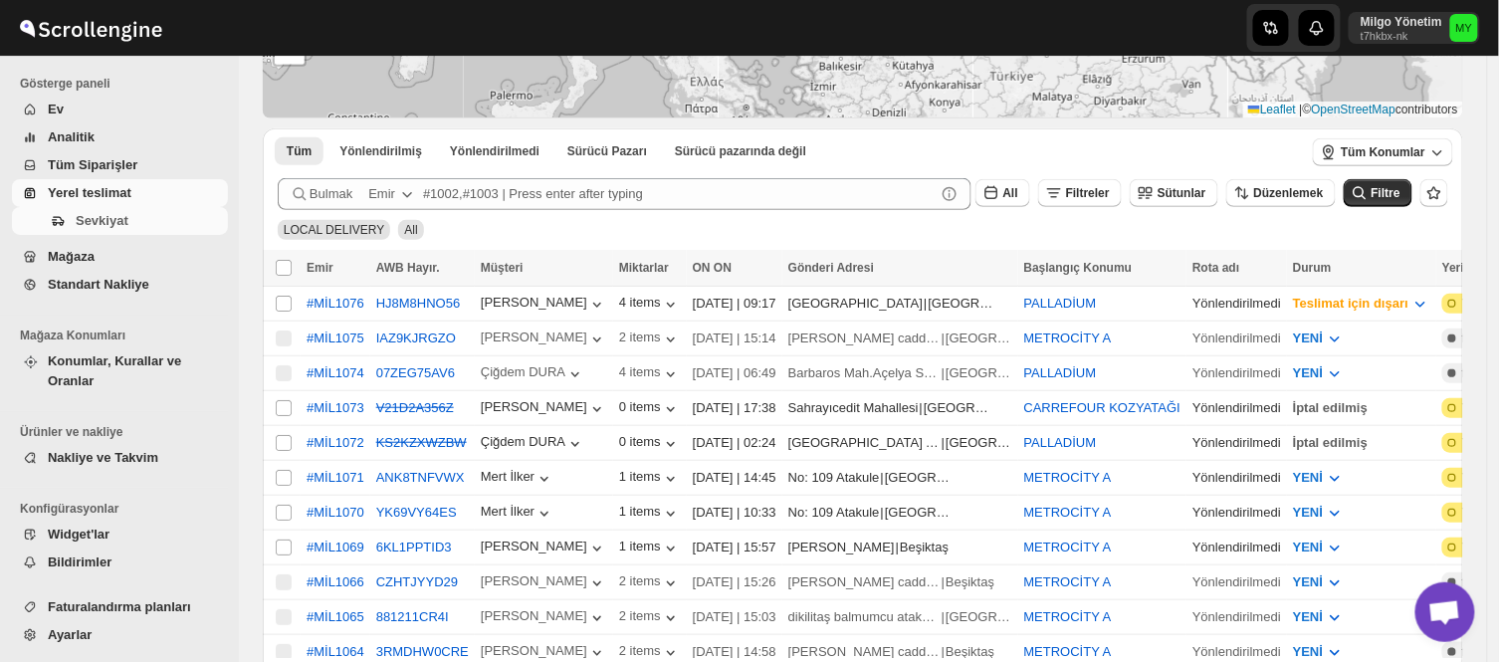
click at [906, 215] on div "LOCAL DELIVERY All" at bounding box center [859, 221] width 1178 height 38
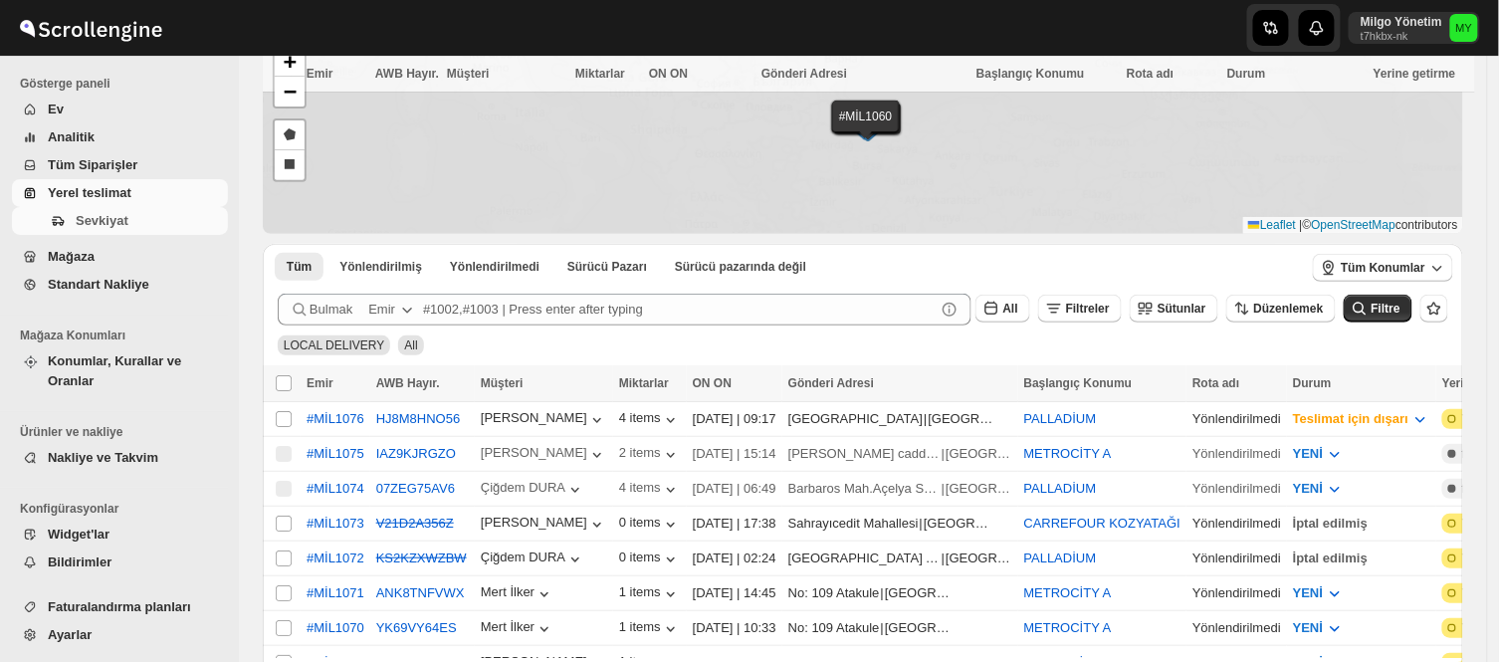
scroll to position [230, 0]
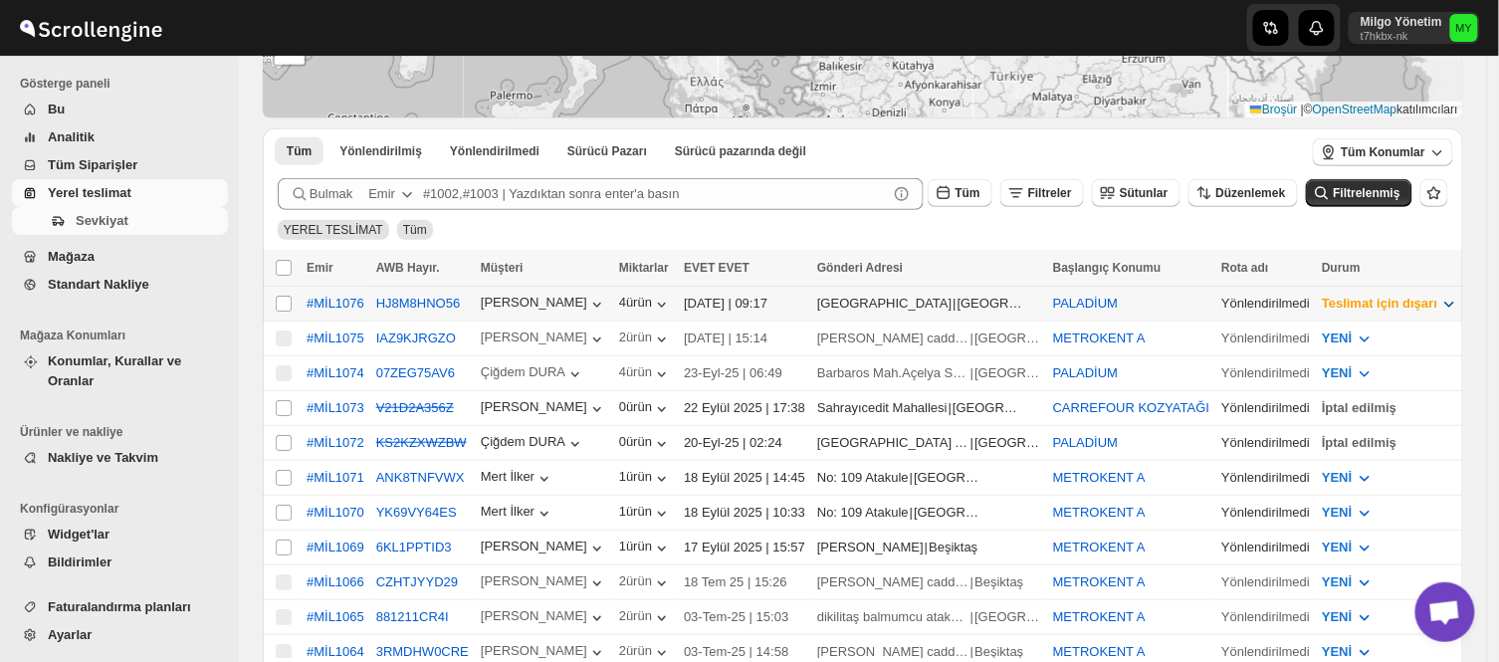
click at [1321, 301] on span "Teslimat için dışarı" at bounding box center [1378, 303] width 115 height 15
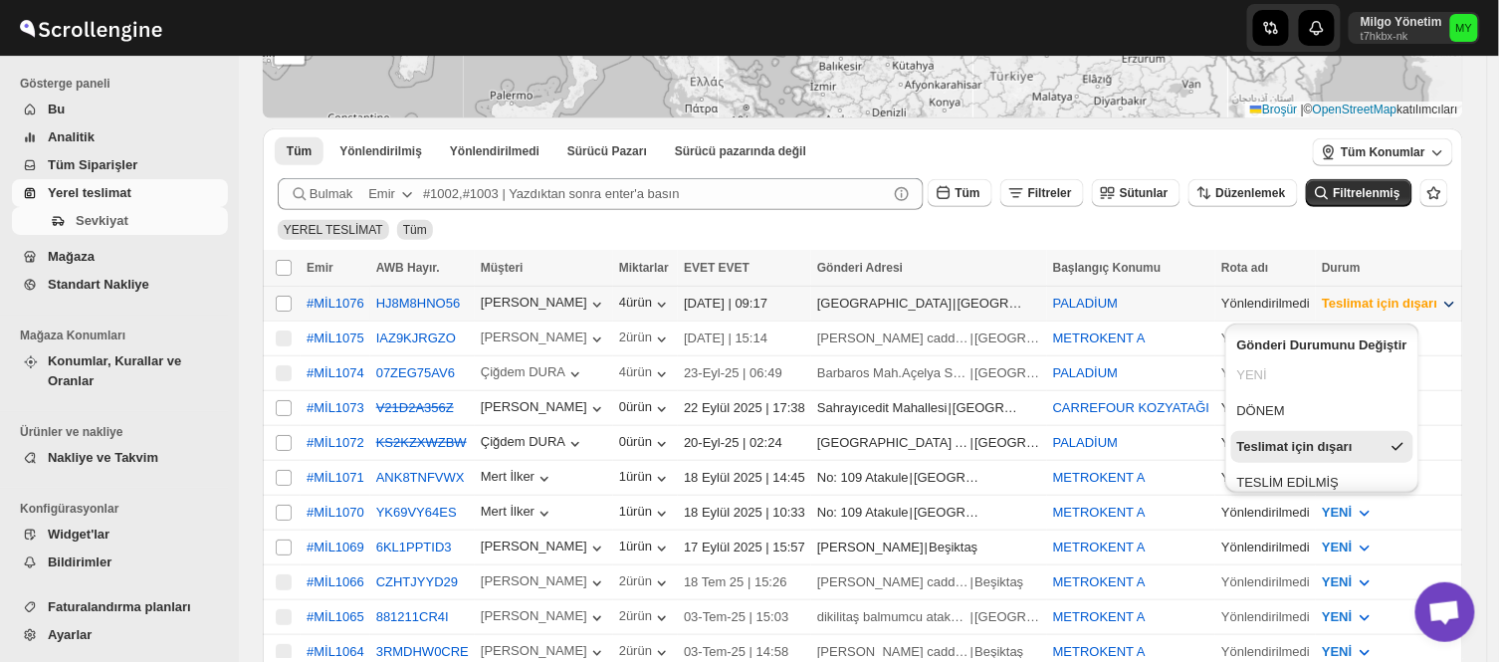
scroll to position [47, 0]
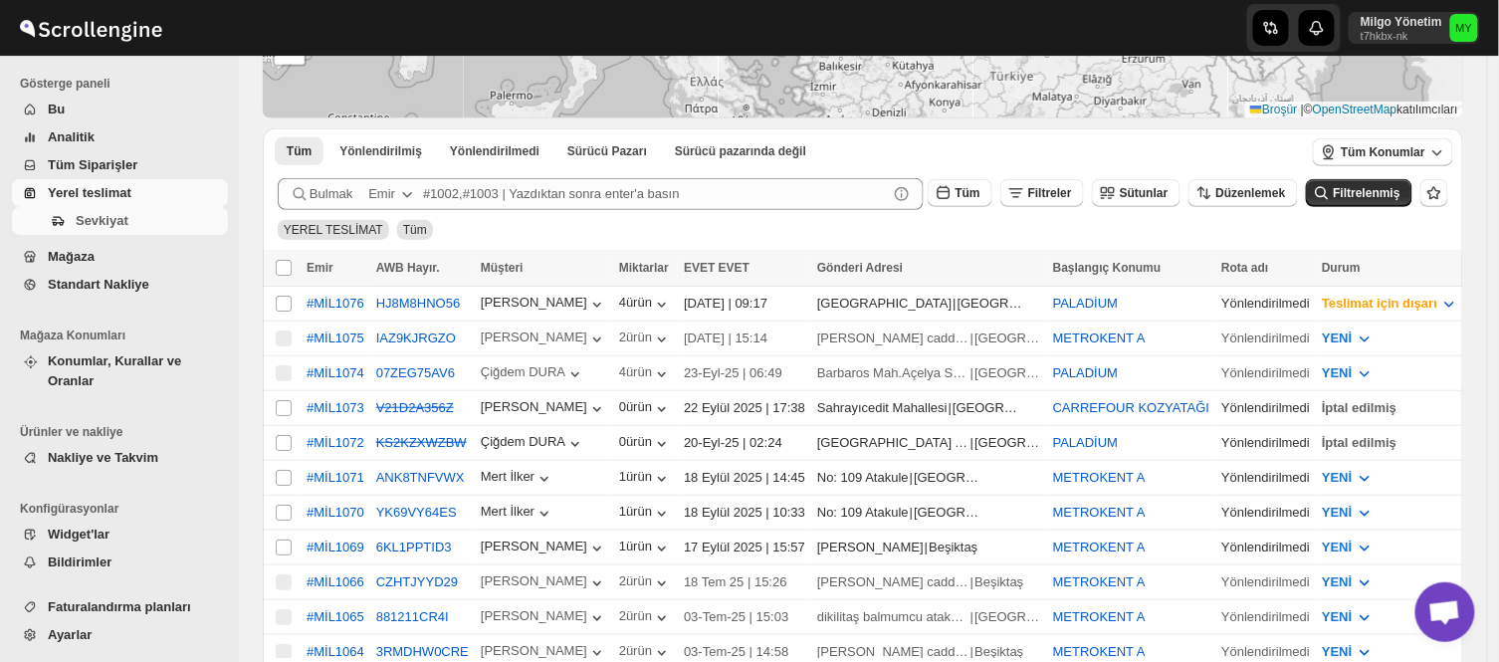
click at [1287, 217] on div "YEREL TESLİMAT Tüm" at bounding box center [859, 221] width 1178 height 38
click at [1321, 302] on span "Teslimat için dışarı" at bounding box center [1378, 303] width 115 height 15
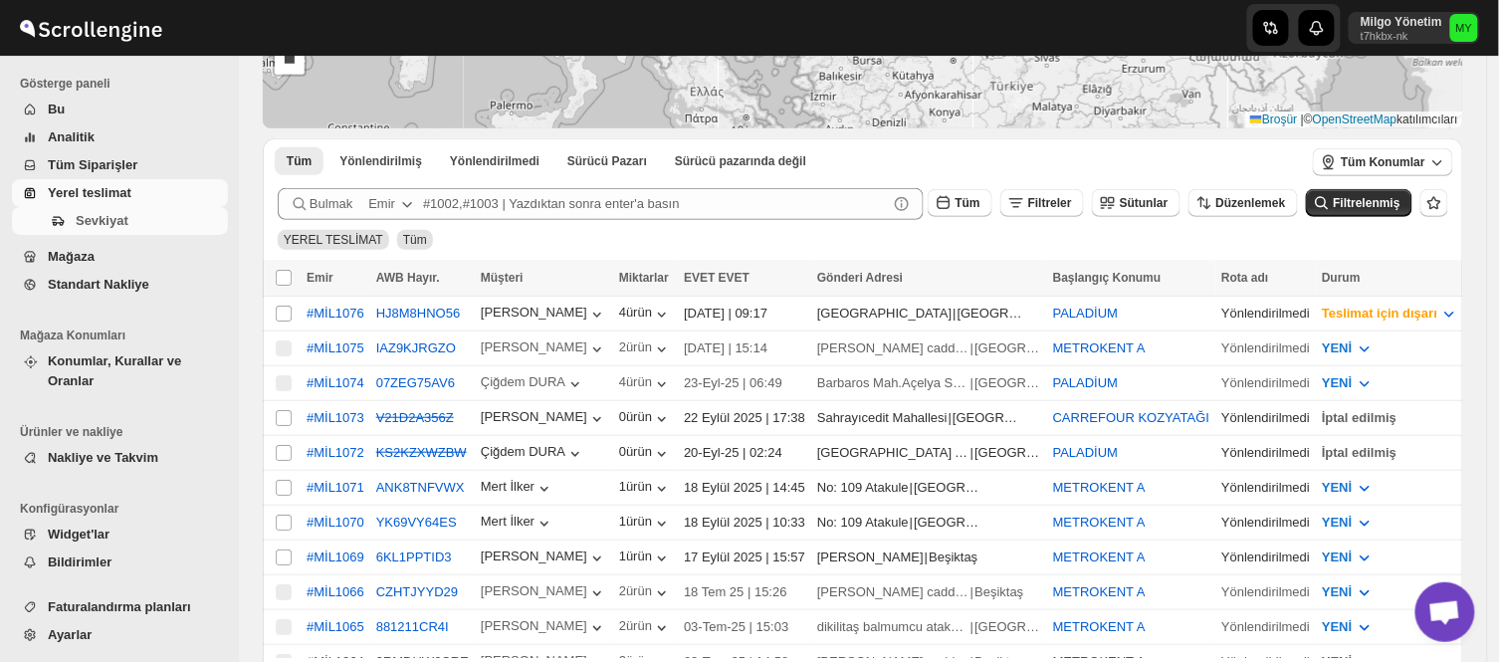
scroll to position [340, 0]
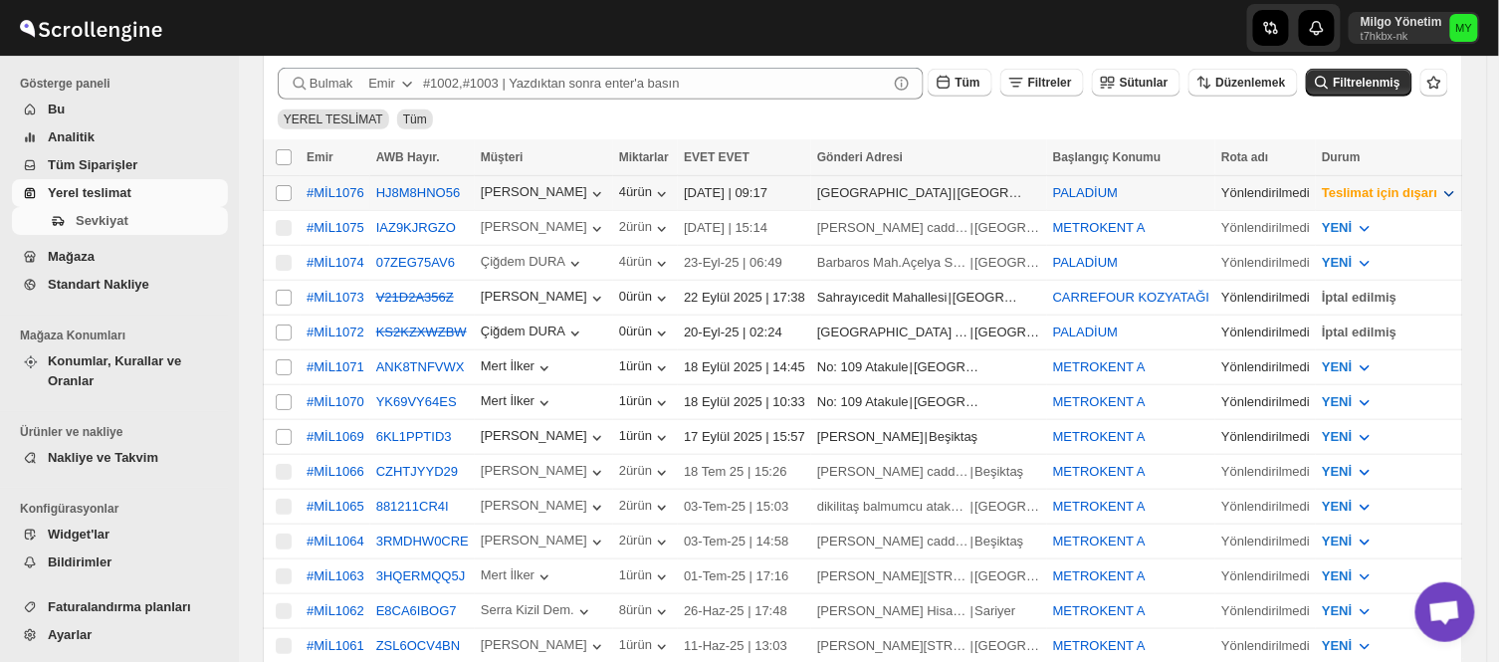
click at [1321, 200] on span "Teslimat için dışarı" at bounding box center [1378, 192] width 115 height 15
click at [1309, 124] on div "YEREL TESLİMAT Tüm" at bounding box center [859, 111] width 1178 height 38
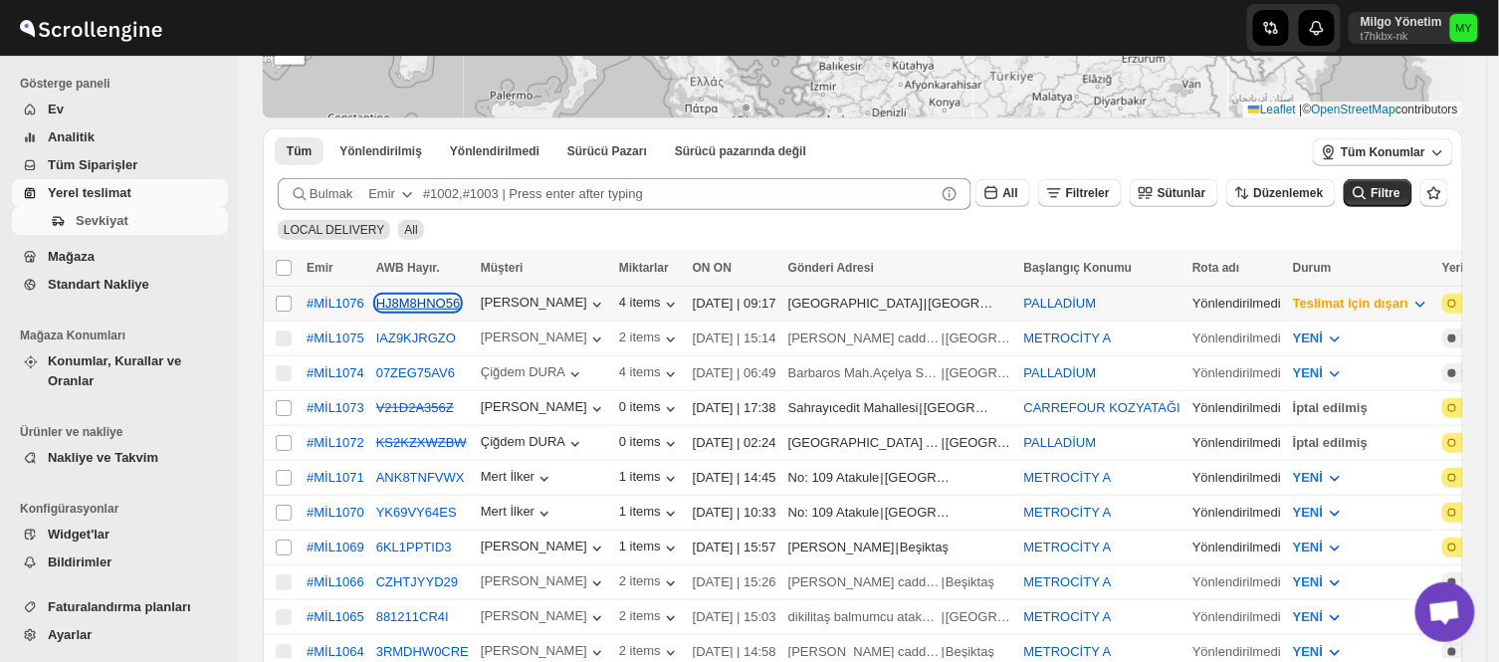
click at [428, 297] on button "HJ8M8HNO56" at bounding box center [418, 303] width 85 height 15
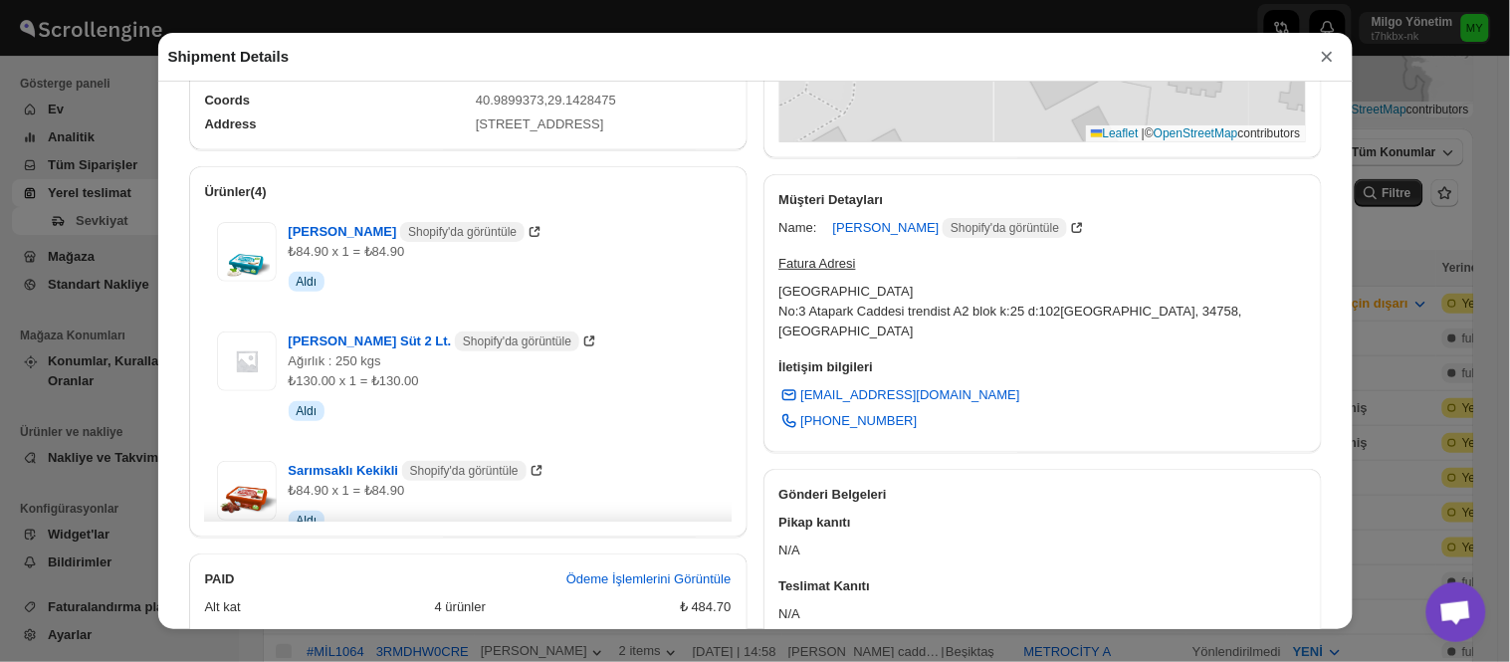
click at [1328, 67] on button "×" at bounding box center [1327, 57] width 30 height 28
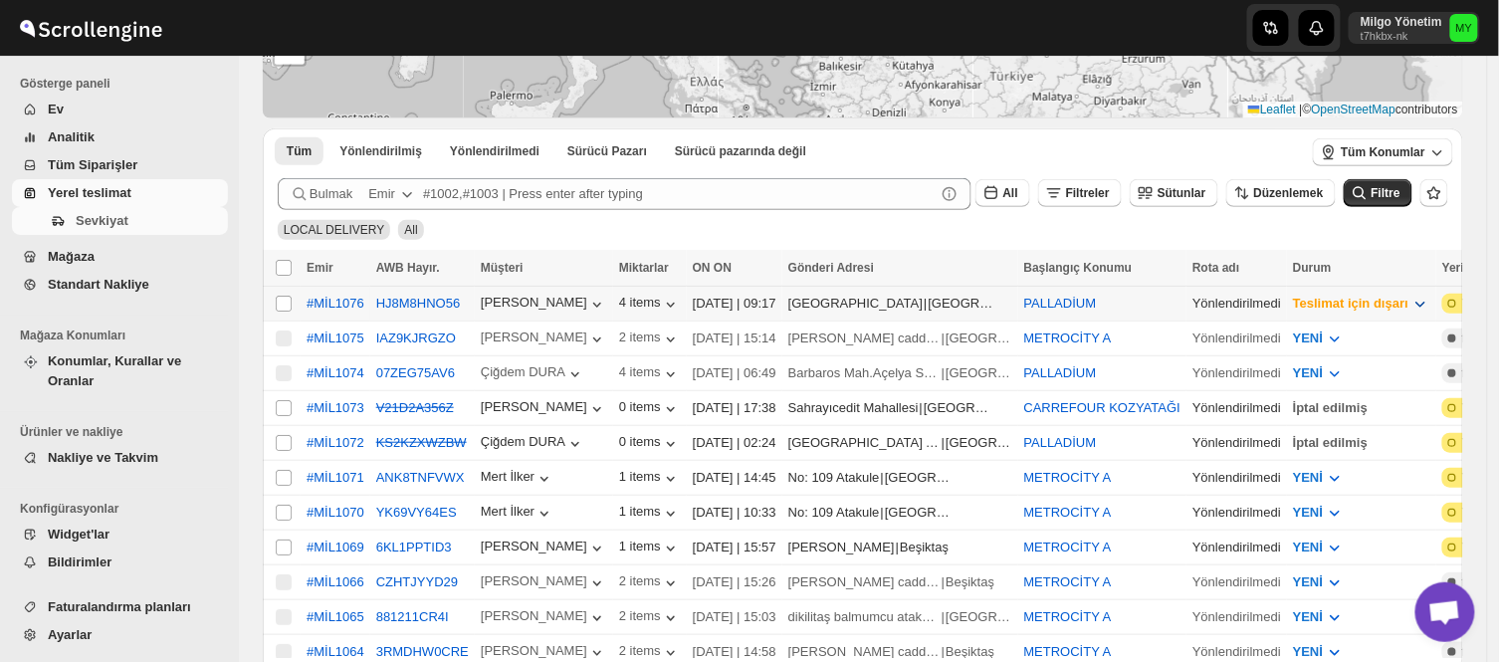
click at [1410, 303] on icon "button" at bounding box center [1420, 304] width 20 height 20
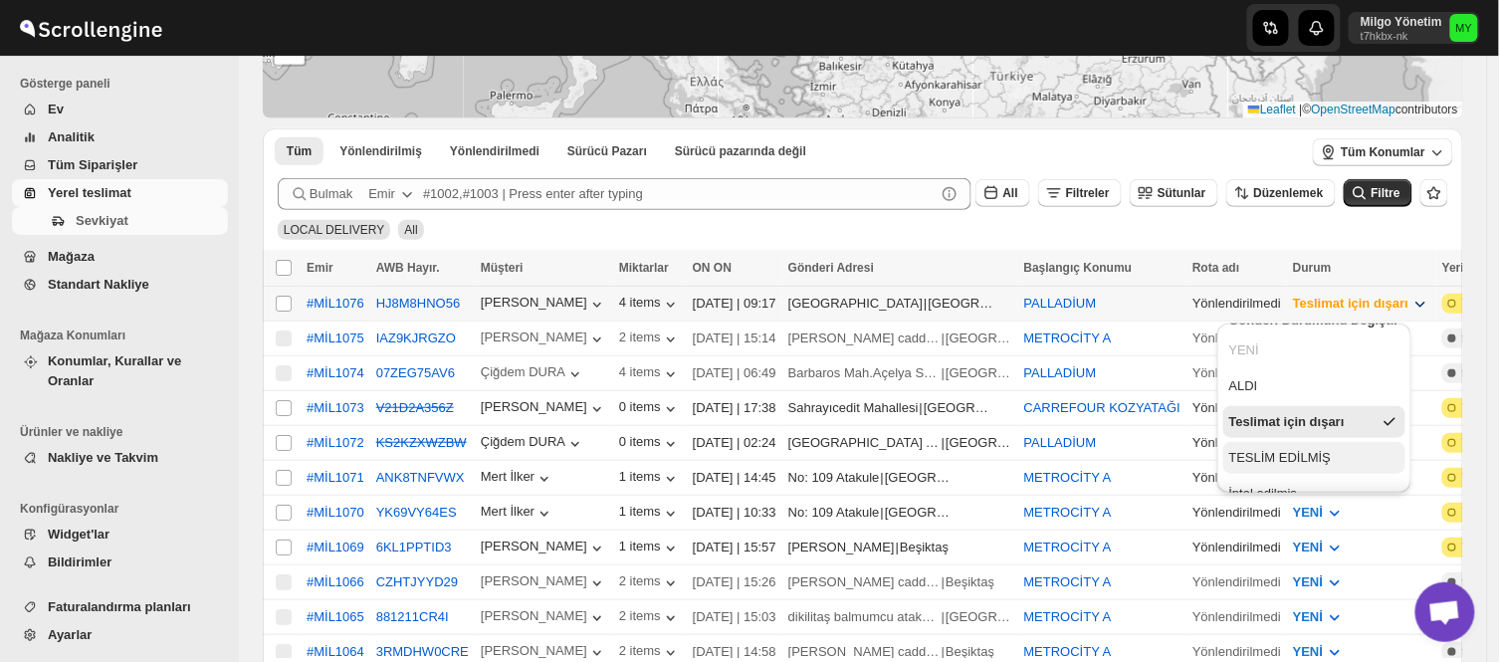
scroll to position [47, 0]
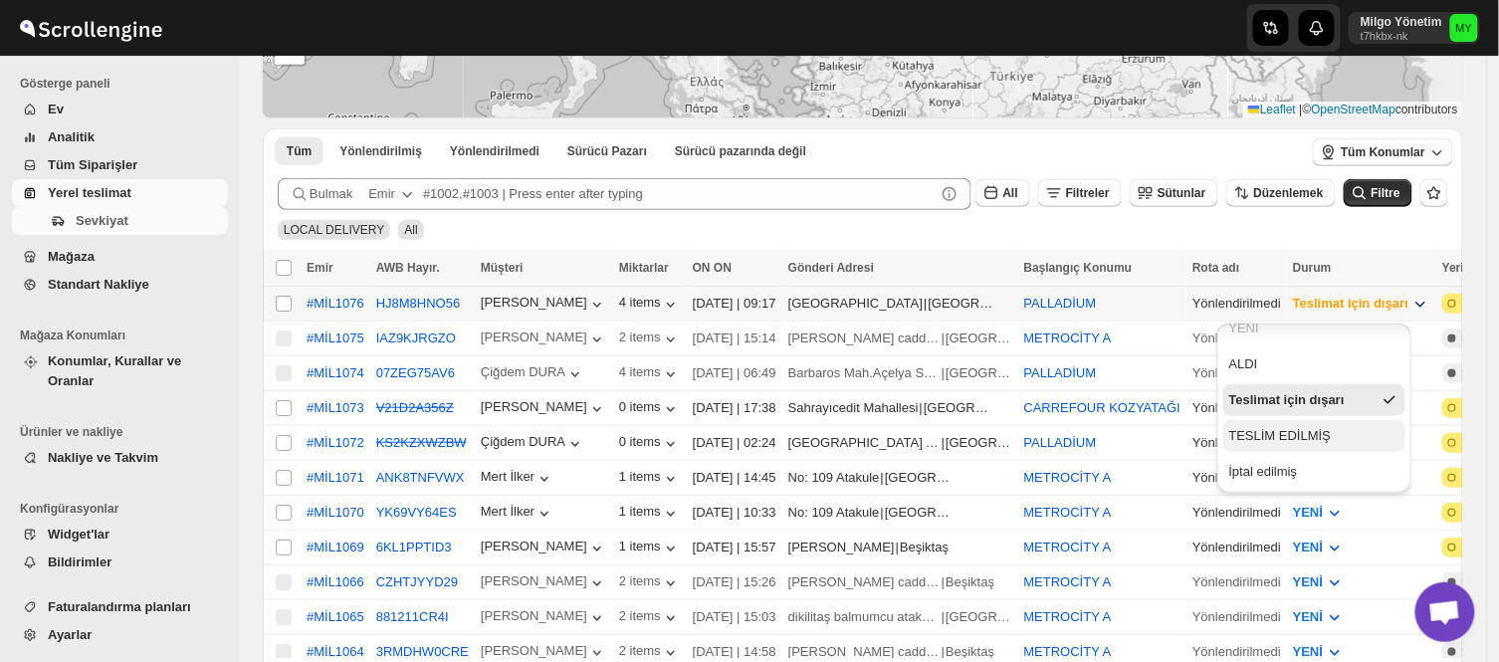
click at [1302, 436] on div "TESLİM EDİLMİŞ" at bounding box center [1280, 436] width 102 height 20
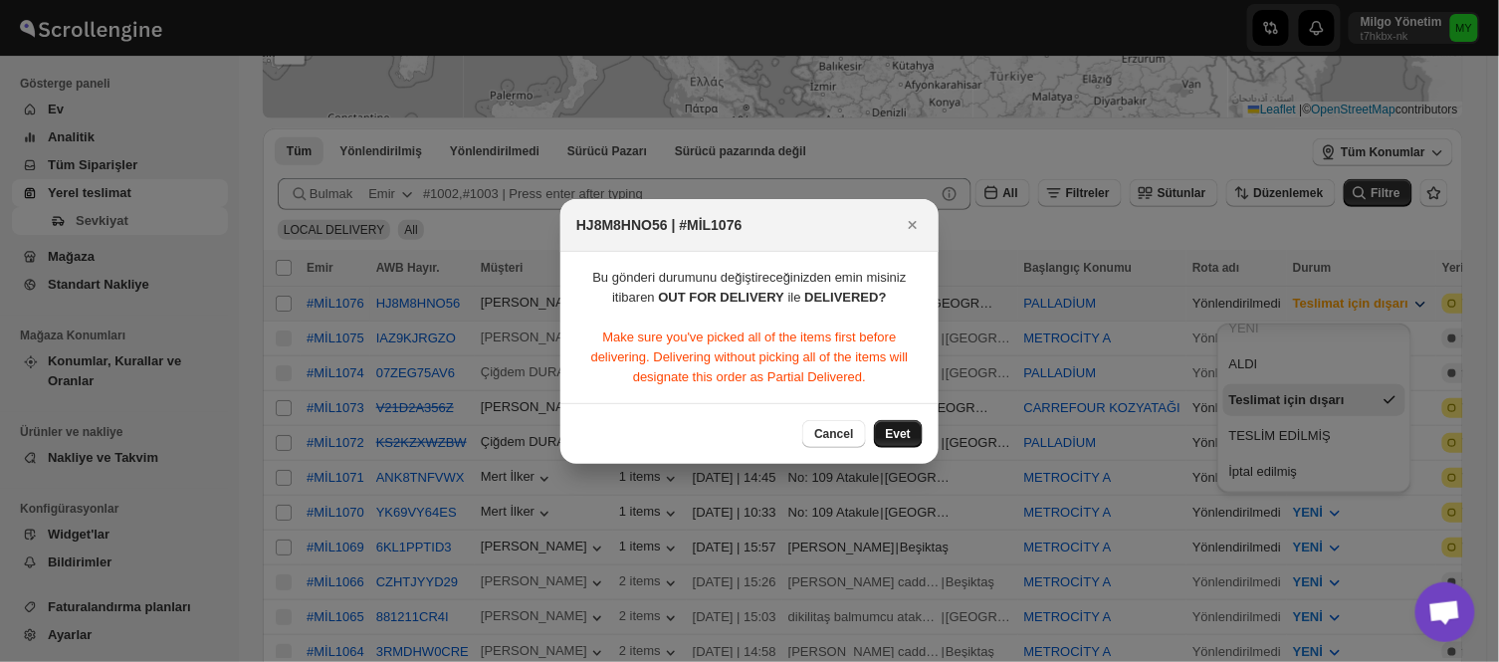
click at [903, 429] on span "Evet" at bounding box center [898, 434] width 25 height 16
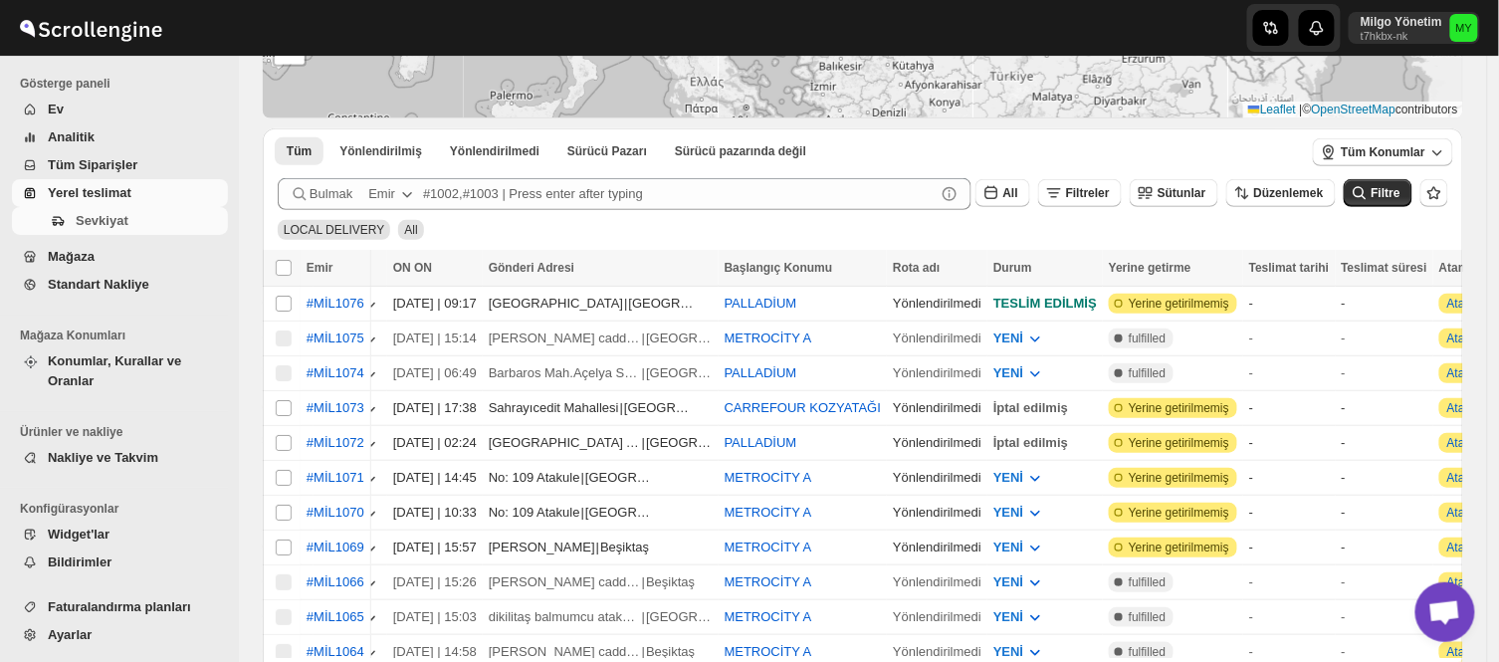
scroll to position [0, 0]
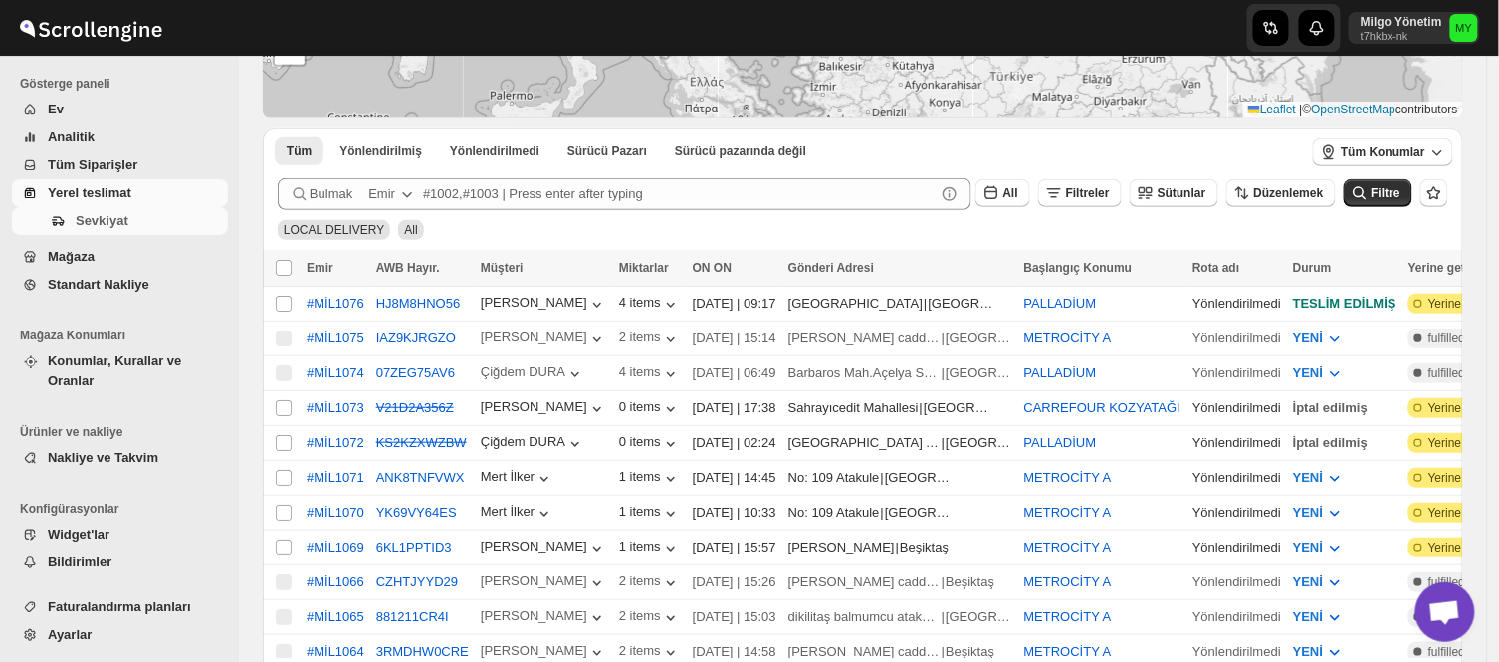
click at [109, 183] on span "Yerel teslimat" at bounding box center [136, 193] width 176 height 20
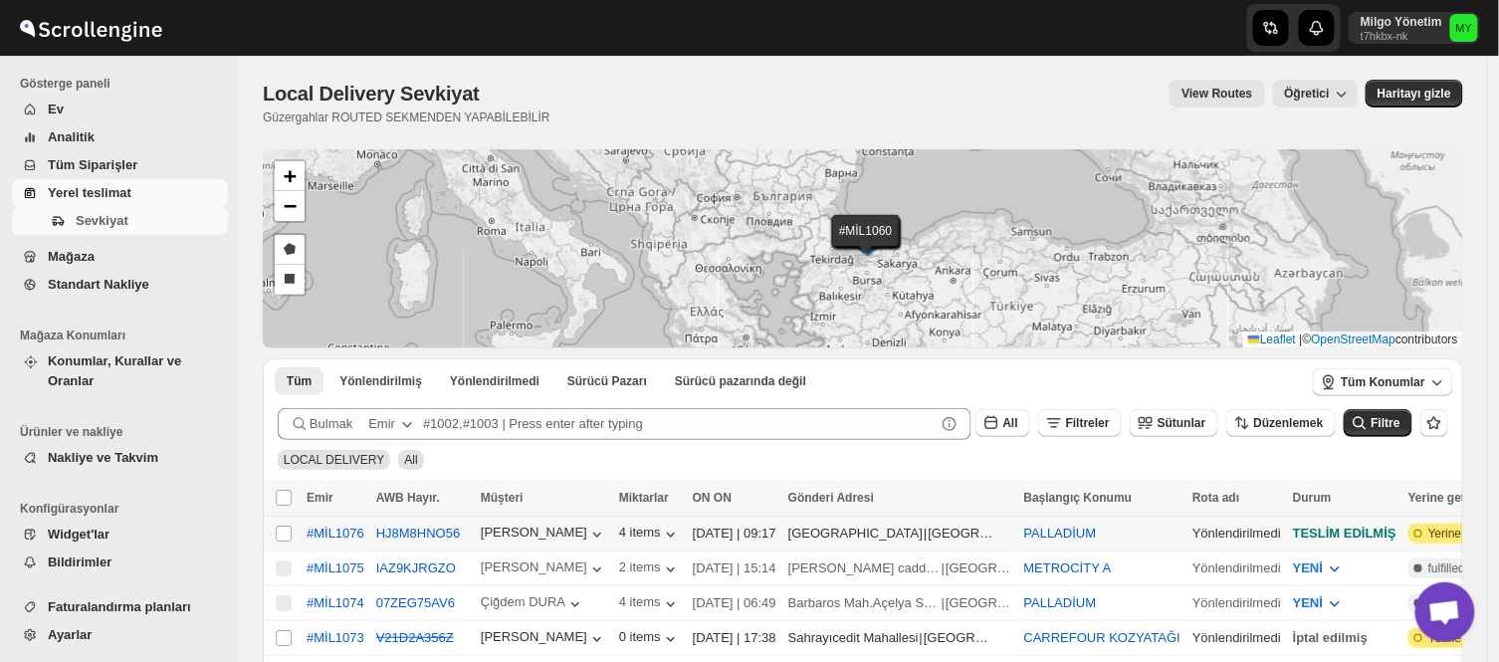
scroll to position [110, 0]
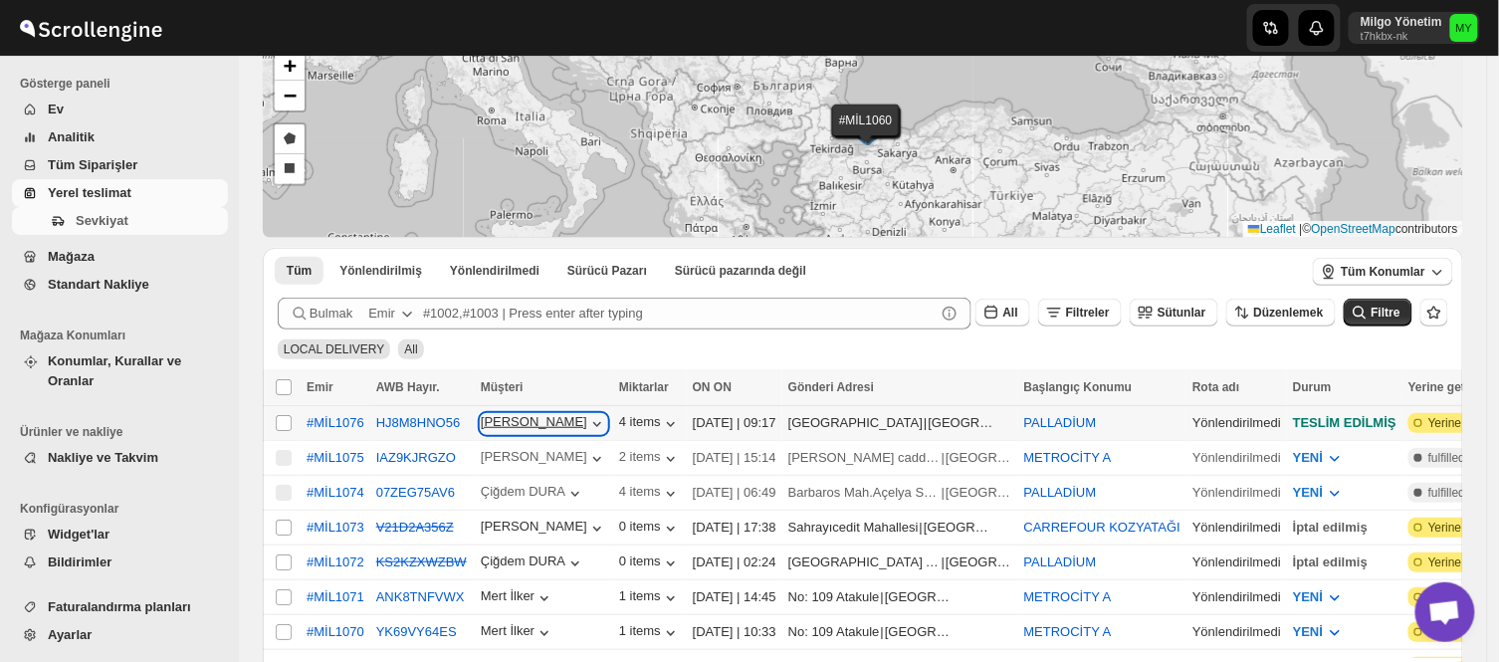
click at [587, 428] on icon "button" at bounding box center [597, 424] width 20 height 20
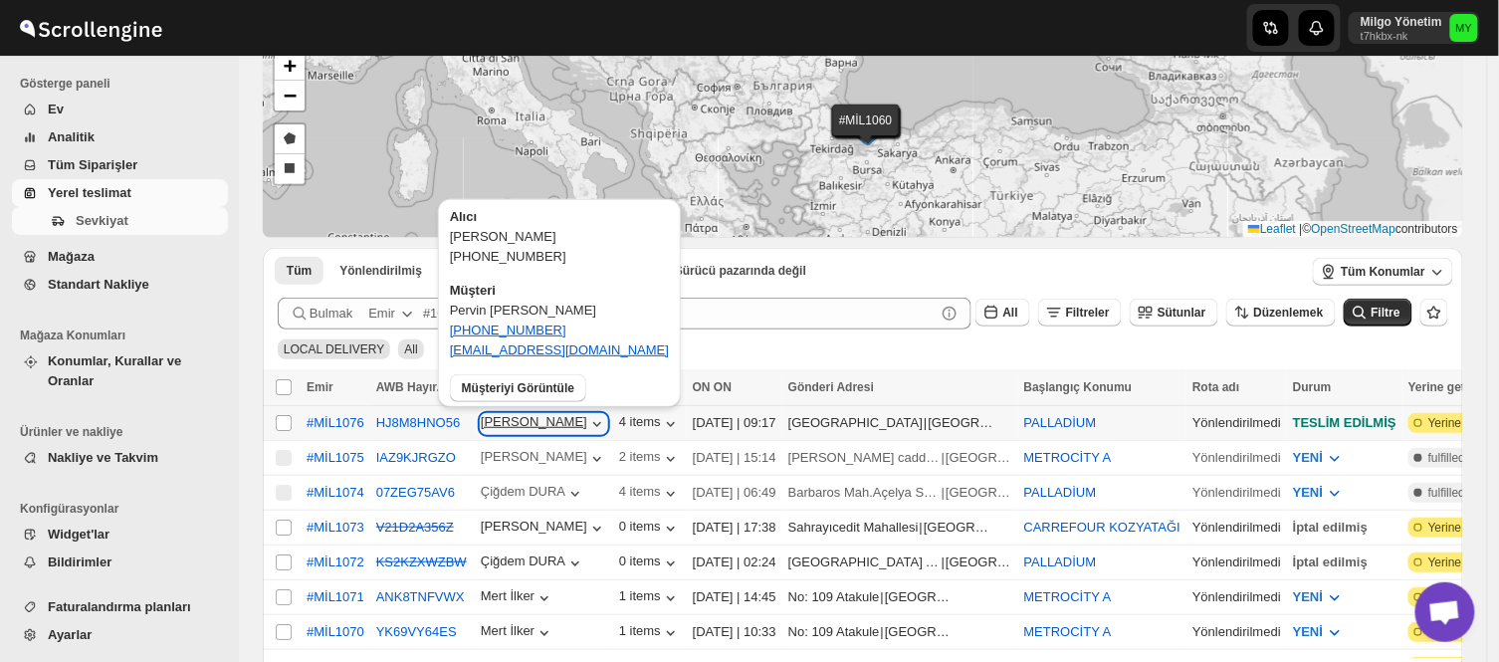
click at [587, 428] on icon "button" at bounding box center [597, 424] width 20 height 20
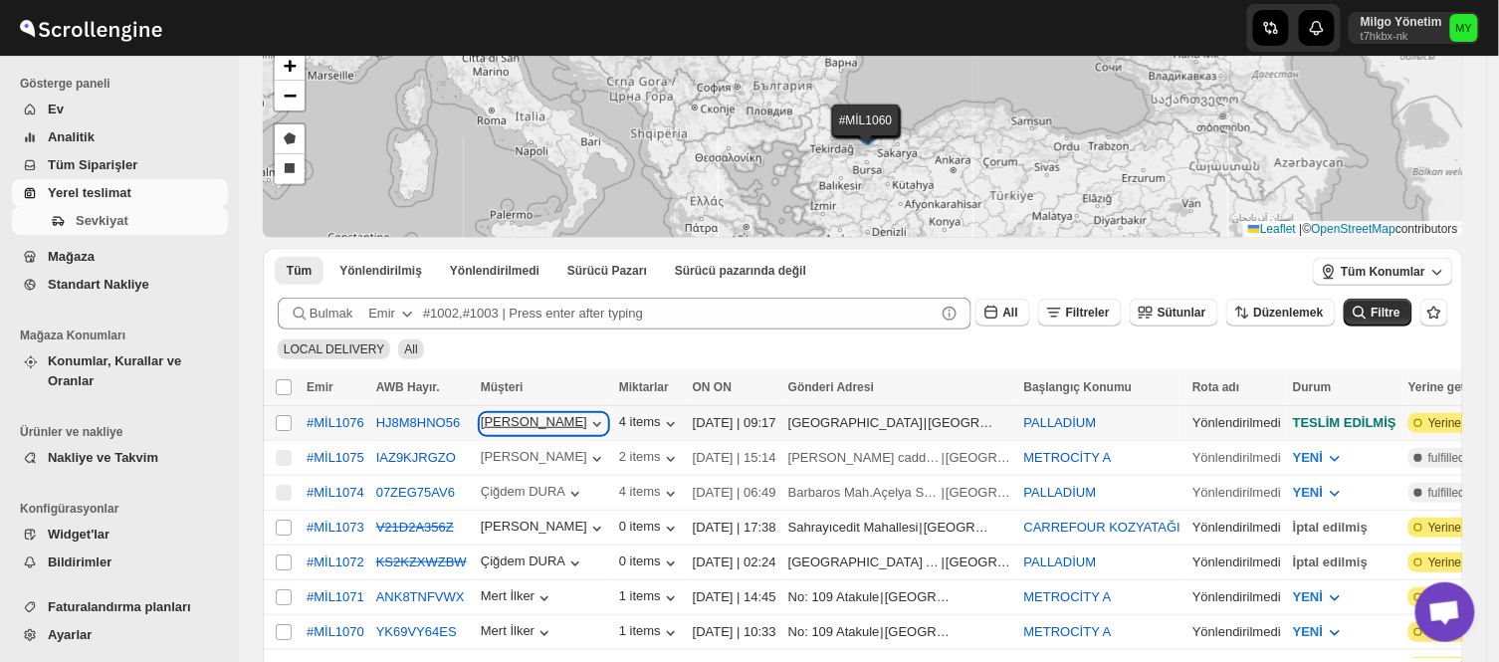
click at [587, 421] on icon "button" at bounding box center [597, 424] width 20 height 20
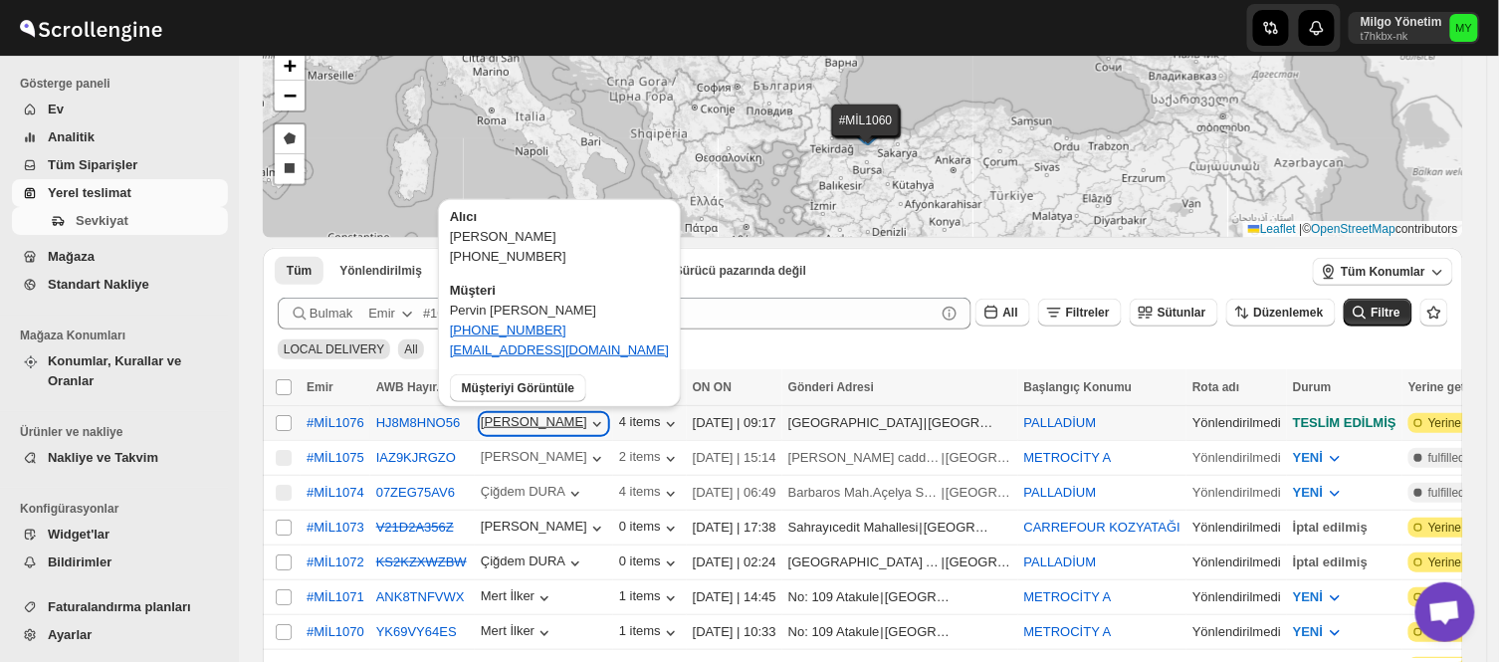
click at [587, 421] on icon "button" at bounding box center [597, 424] width 20 height 20
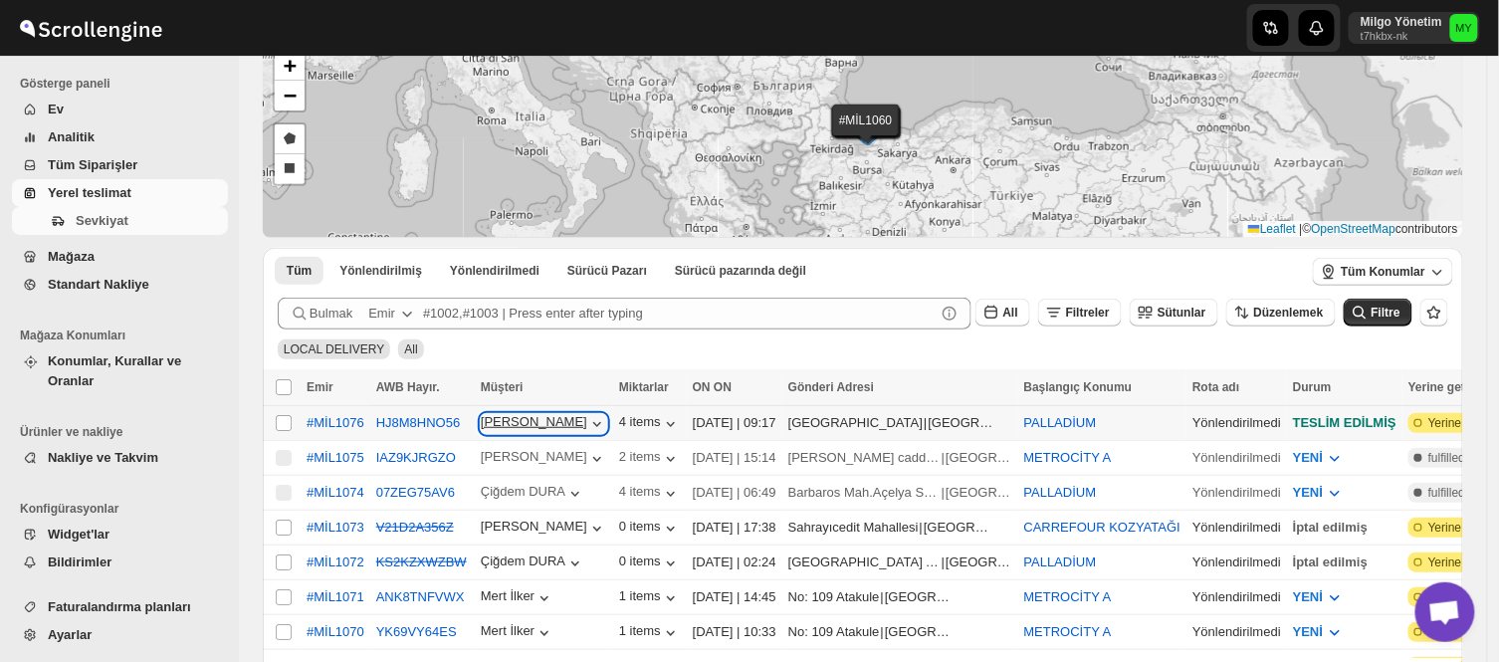
click at [587, 421] on icon "button" at bounding box center [597, 424] width 20 height 20
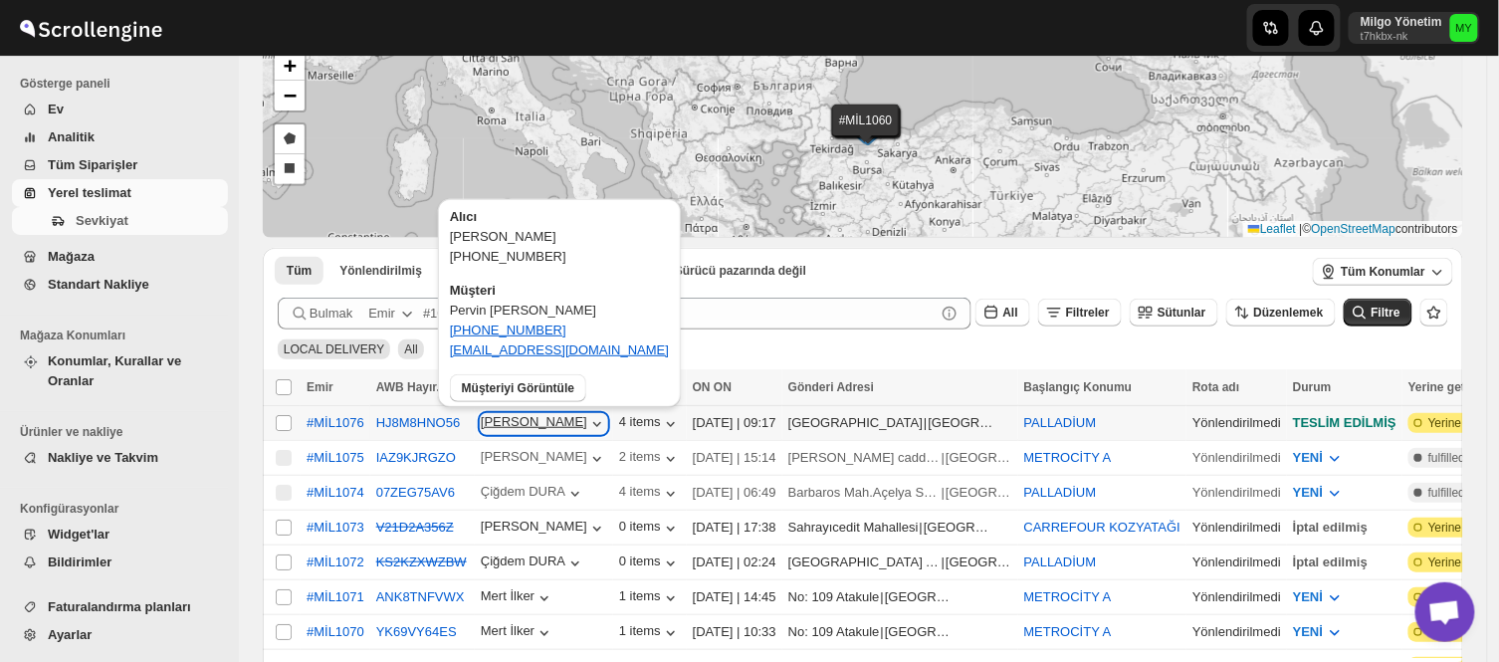
click at [587, 421] on icon "button" at bounding box center [597, 424] width 20 height 20
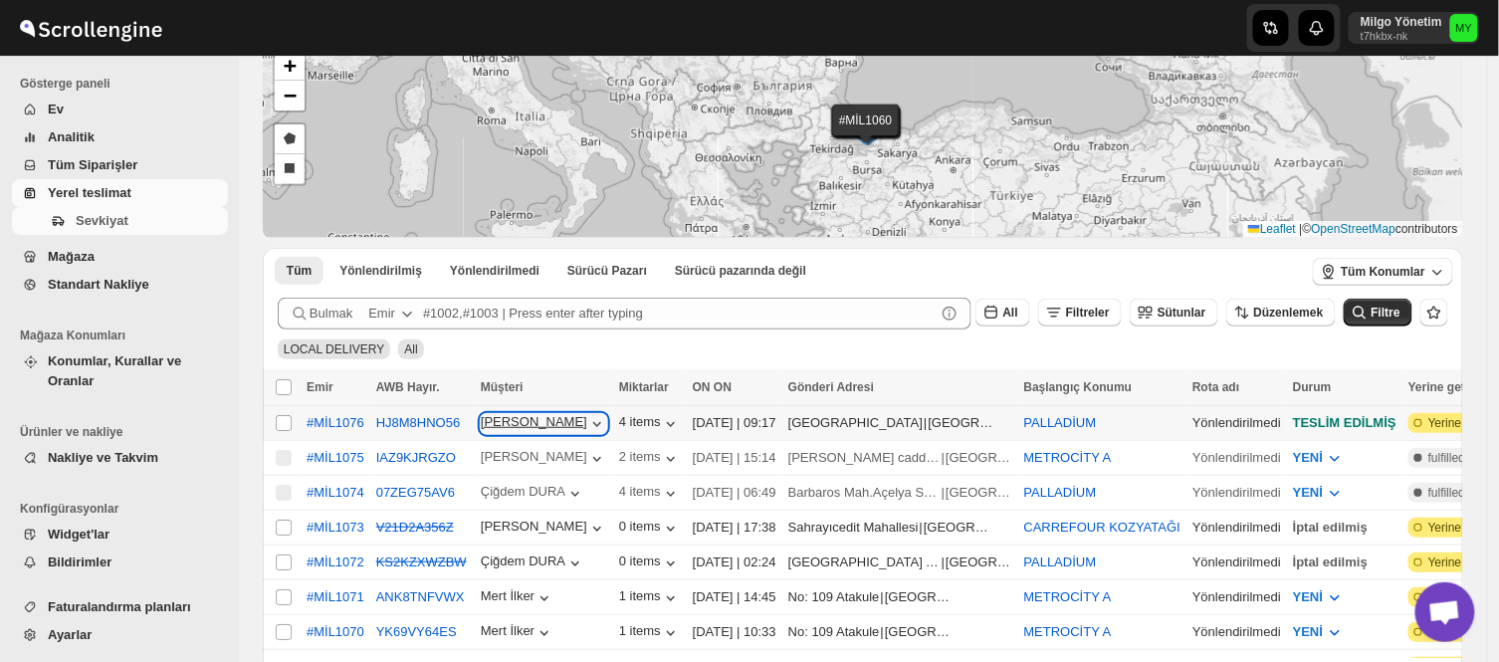
click at [587, 421] on icon "button" at bounding box center [597, 424] width 20 height 20
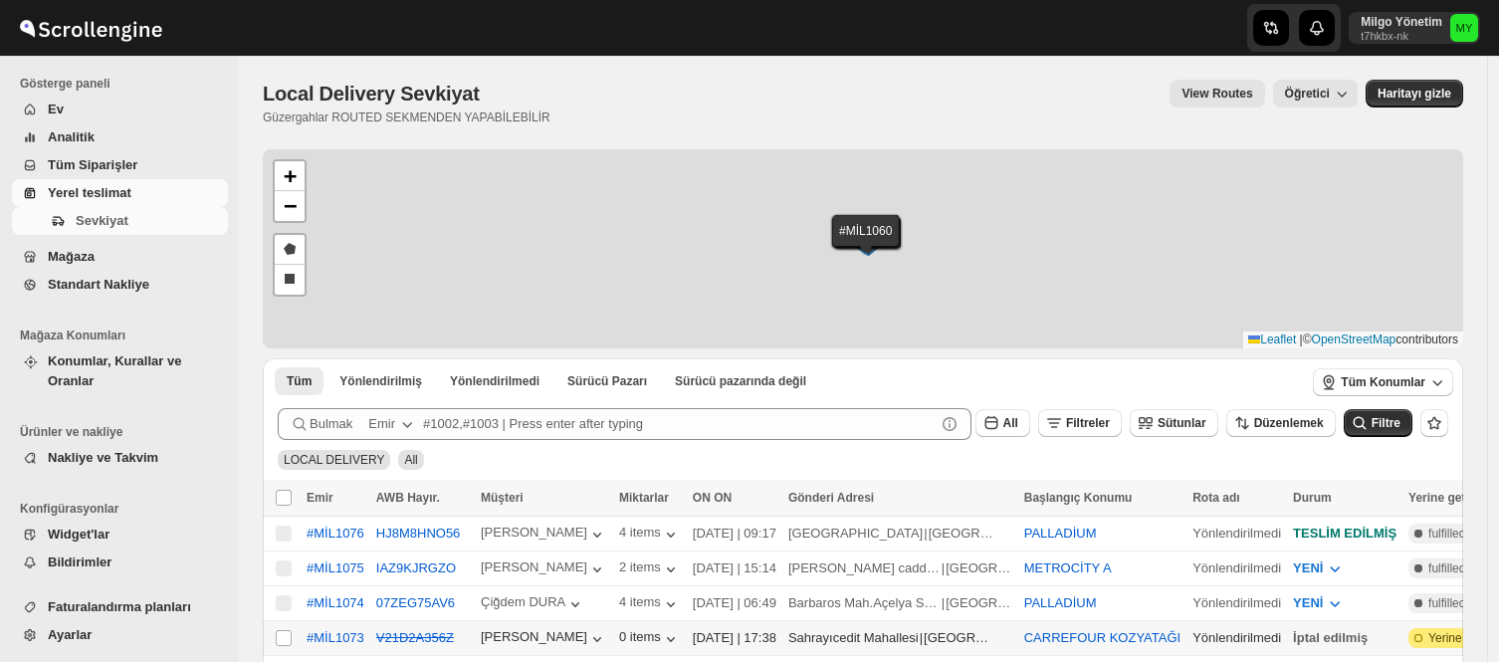
scroll to position [110, 0]
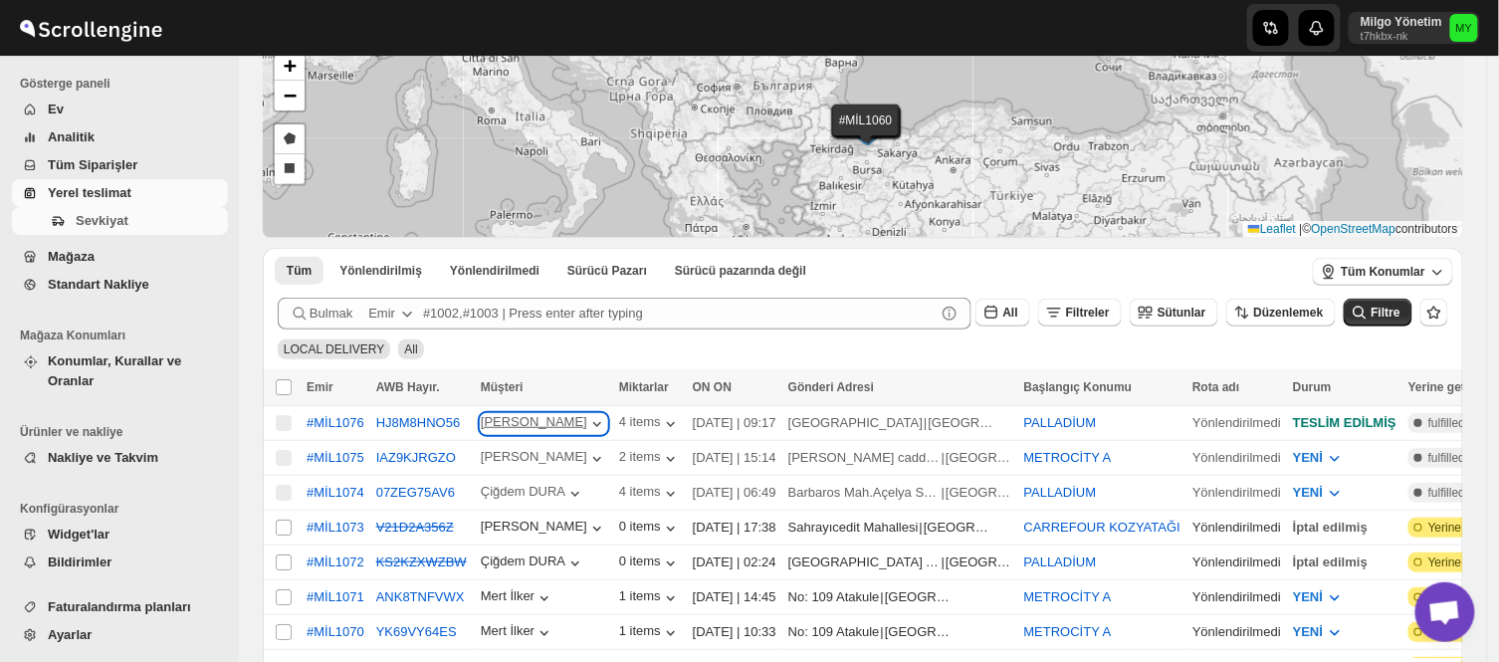
click at [587, 423] on icon "button" at bounding box center [597, 424] width 20 height 20
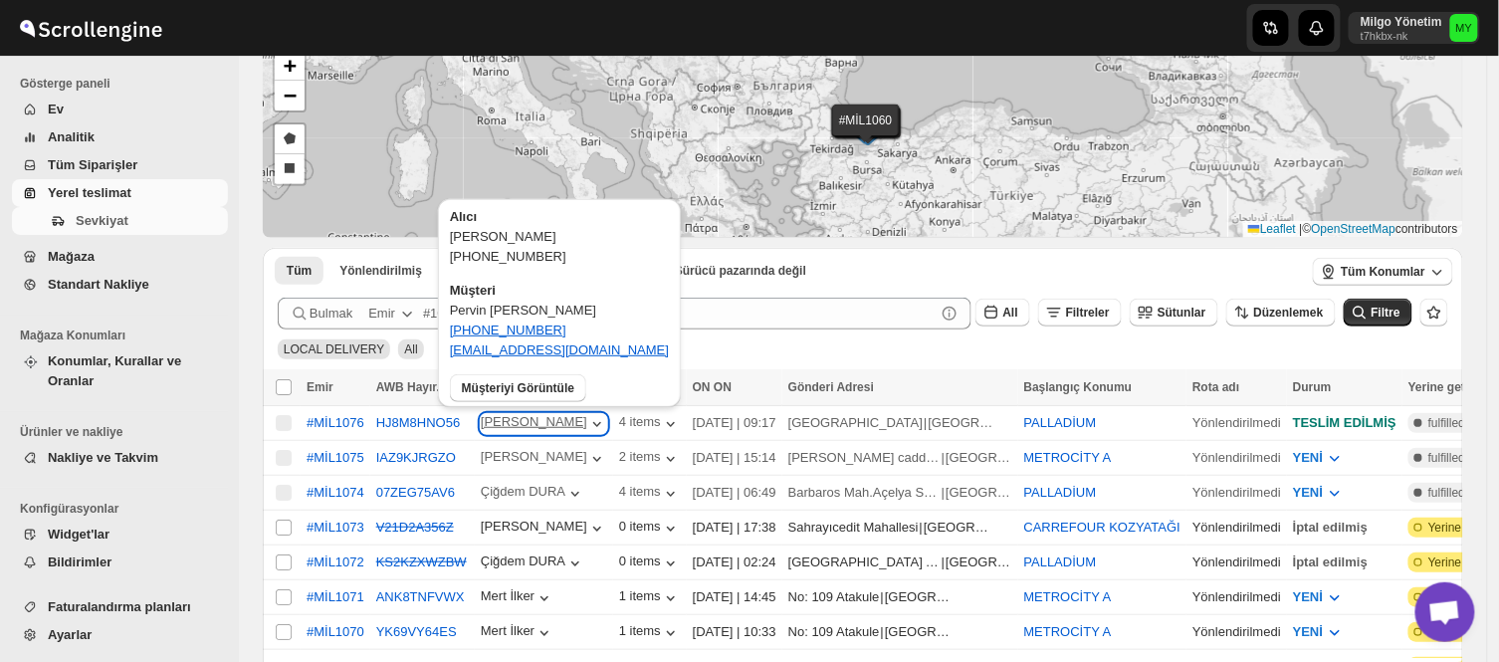
click at [587, 430] on icon "button" at bounding box center [597, 424] width 20 height 20
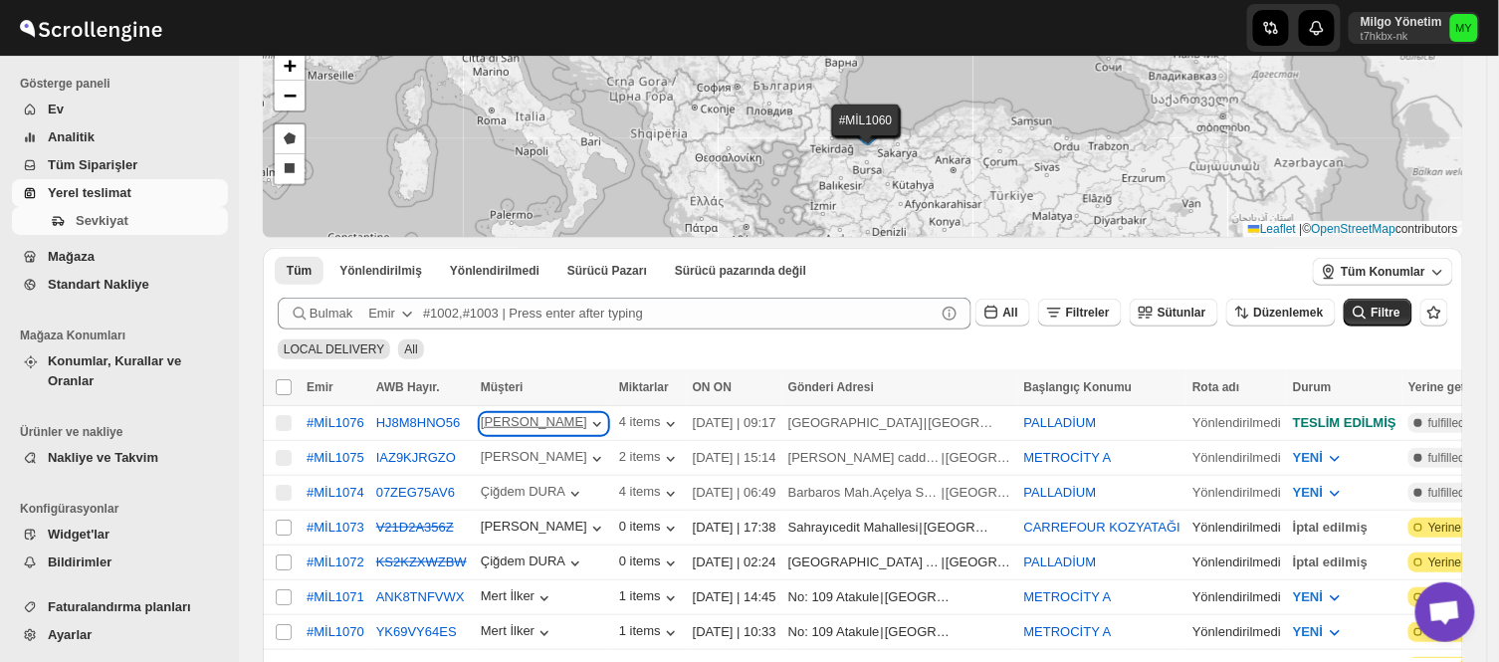
click at [587, 430] on icon "button" at bounding box center [597, 424] width 20 height 20
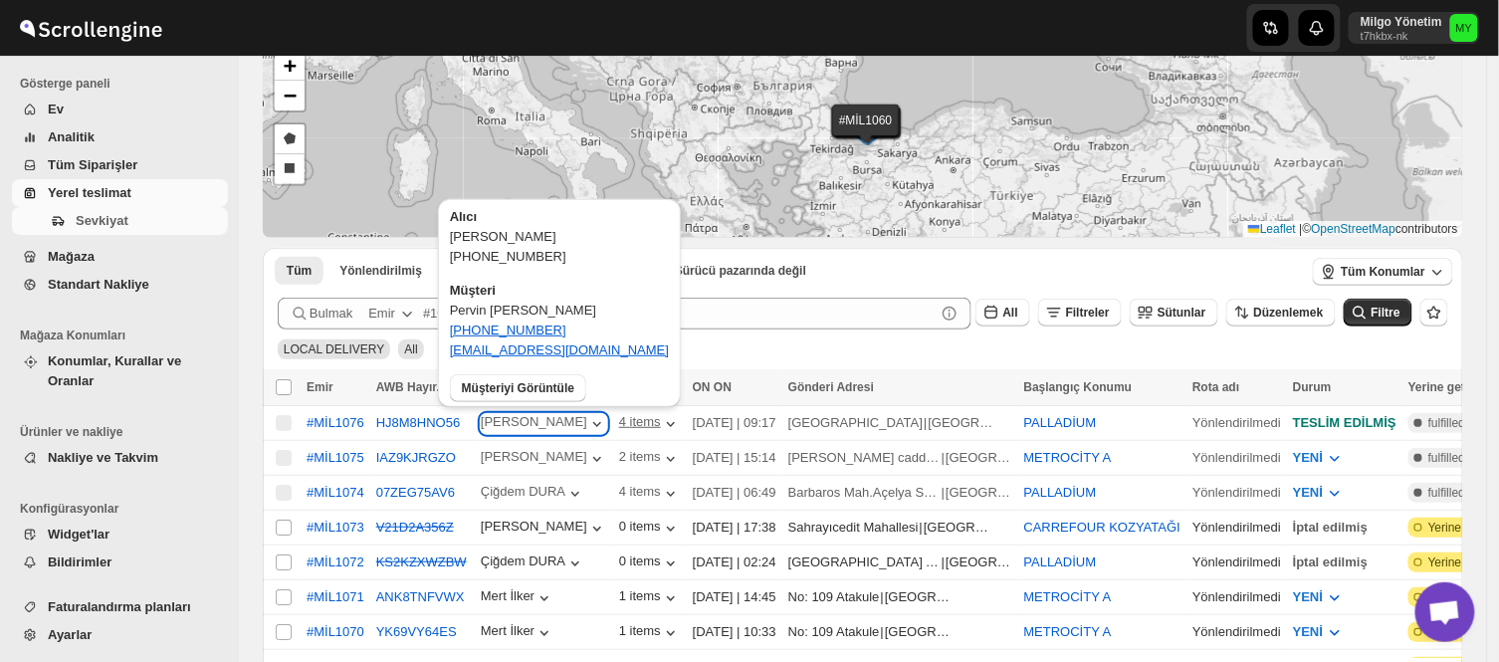
drag, startPoint x: 569, startPoint y: 421, endPoint x: 614, endPoint y: 413, distance: 45.5
click at [589, 416] on td "[PERSON_NAME]" at bounding box center [544, 422] width 138 height 35
click at [633, 412] on div "4 items" at bounding box center [650, 423] width 62 height 22
click at [633, 429] on div "4 items" at bounding box center [650, 424] width 62 height 20
click at [661, 418] on icon "button" at bounding box center [671, 424] width 20 height 20
